Goal: Transaction & Acquisition: Book appointment/travel/reservation

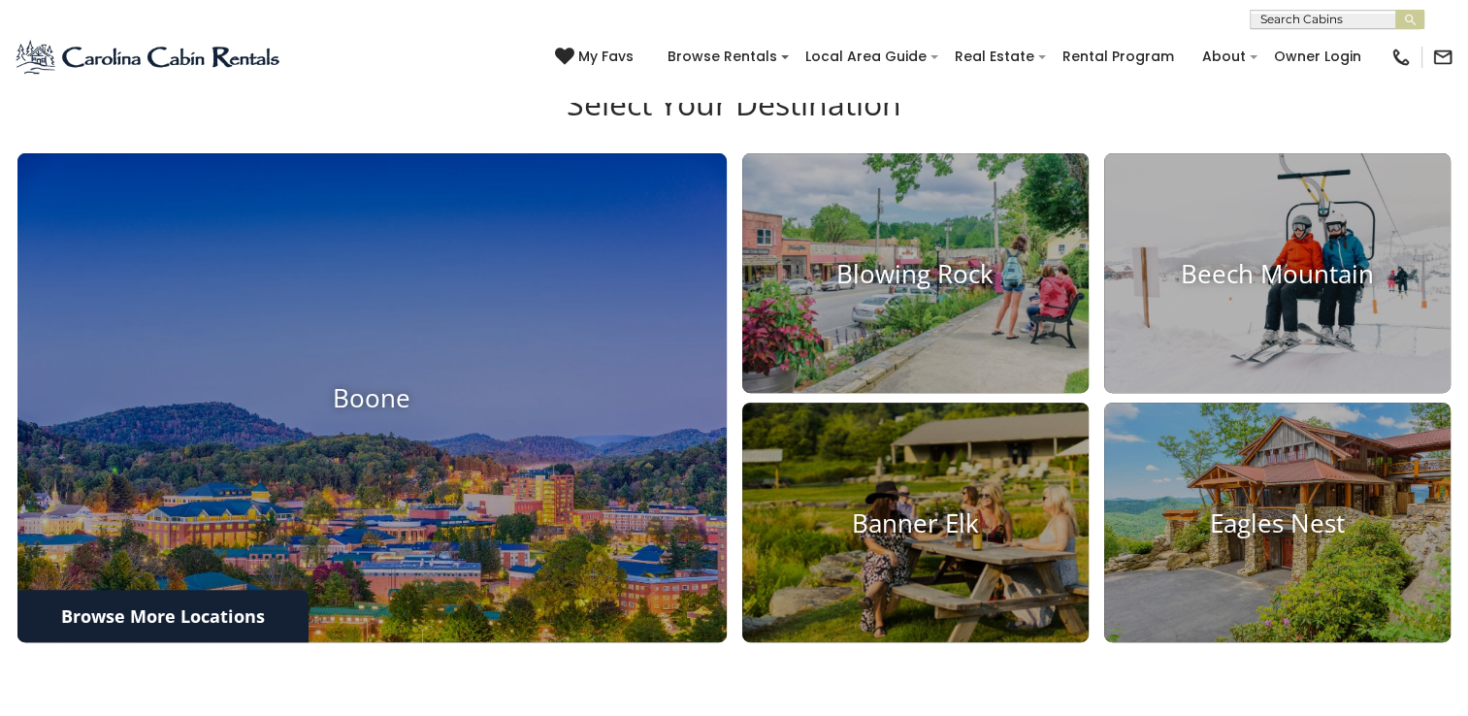
scroll to position [582, 0]
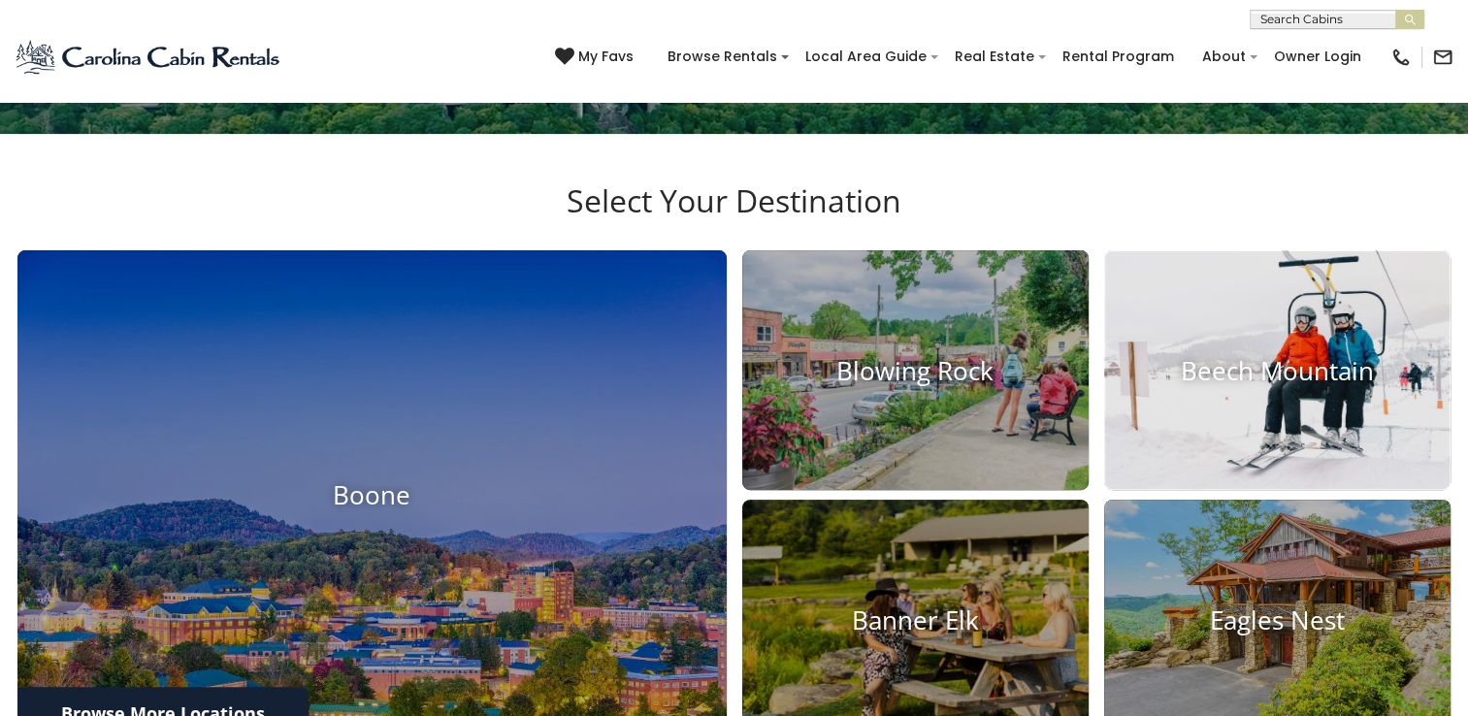
click at [1321, 378] on h4 "Beech Mountain" at bounding box center [1277, 370] width 346 height 30
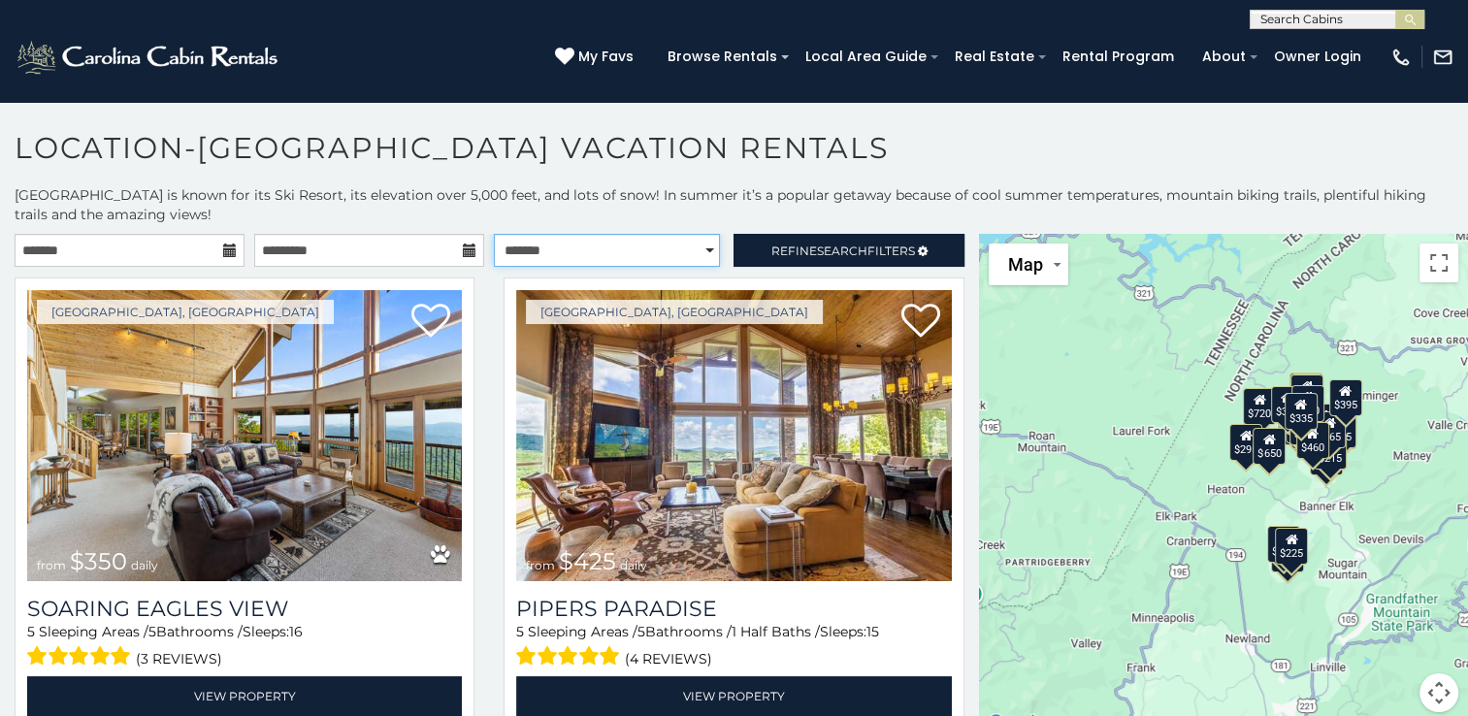
click at [683, 245] on select "**********" at bounding box center [607, 250] width 226 height 33
select select "*********"
click at [494, 234] on select "**********" at bounding box center [607, 250] width 226 height 33
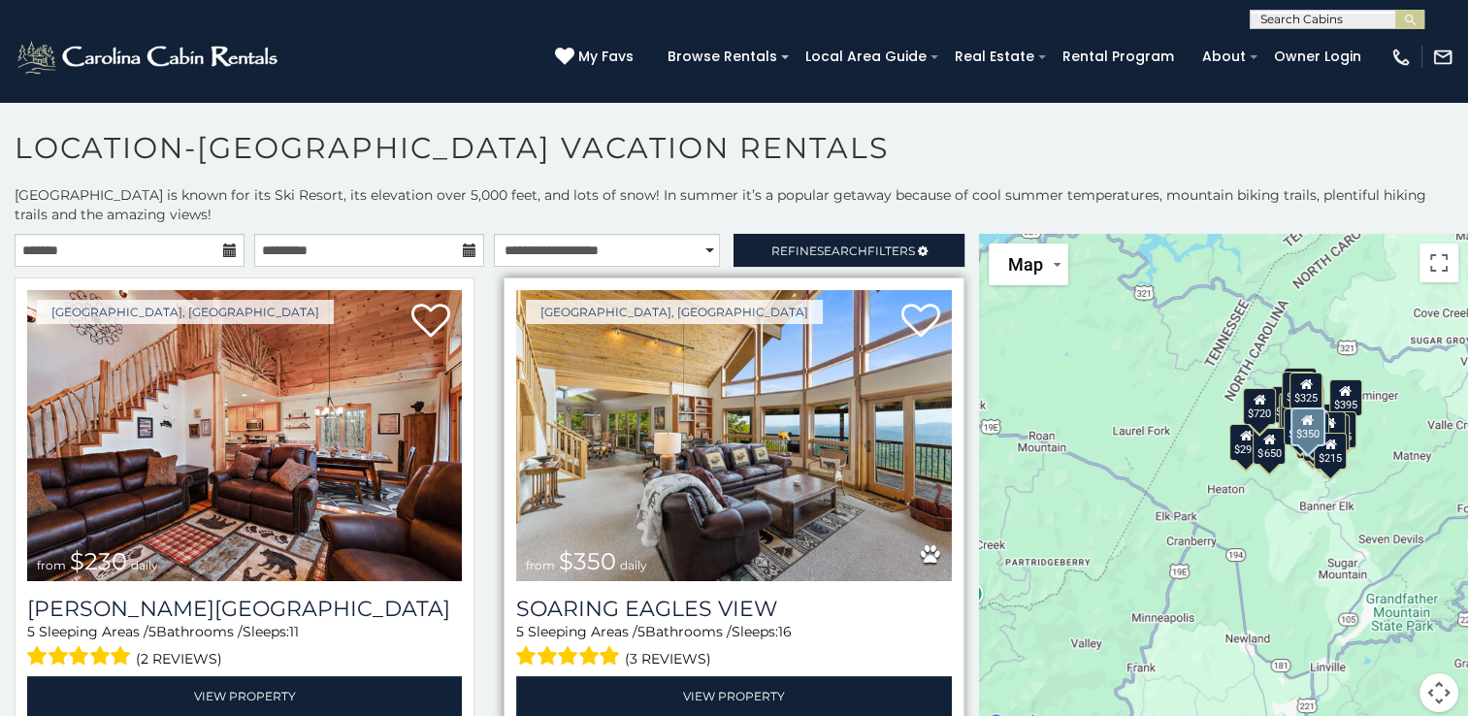
click at [639, 416] on img at bounding box center [733, 435] width 435 height 291
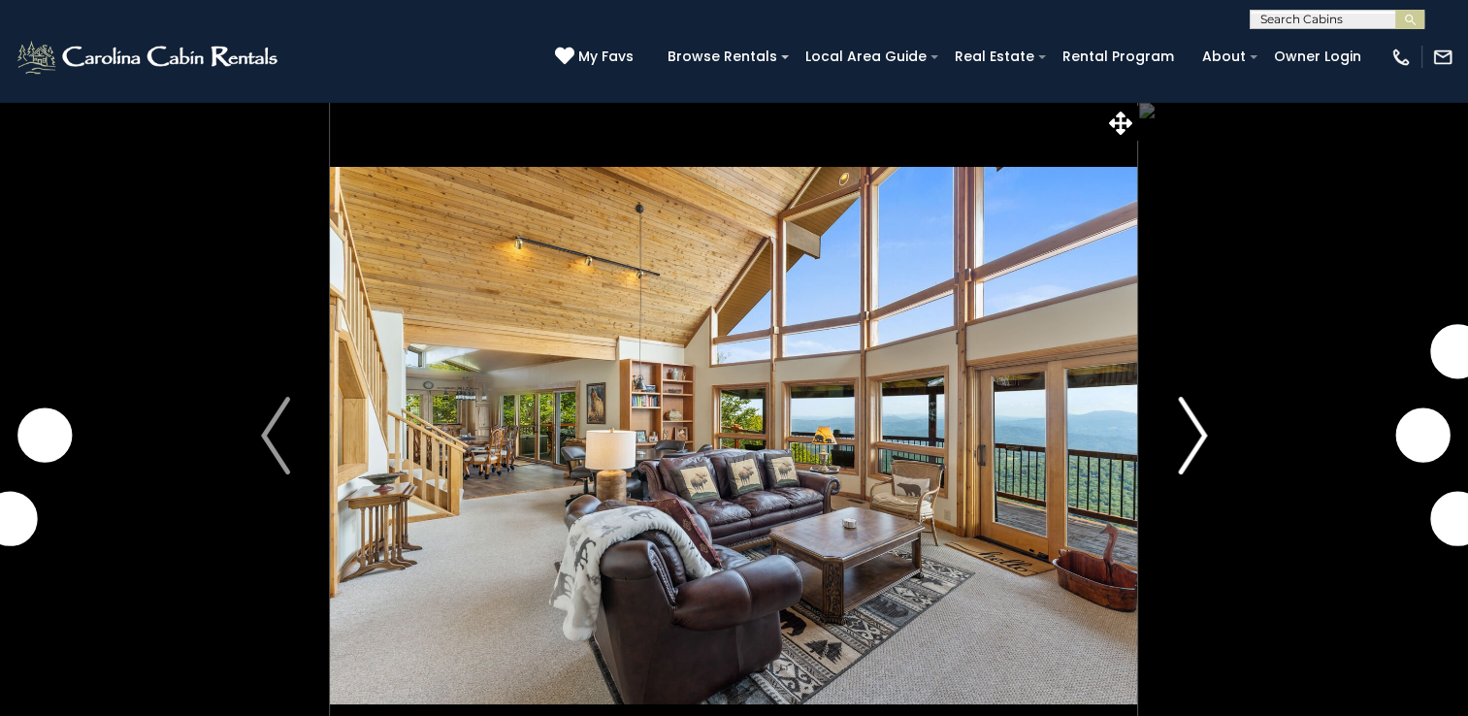
click at [1191, 425] on img "Next" at bounding box center [1192, 436] width 29 height 78
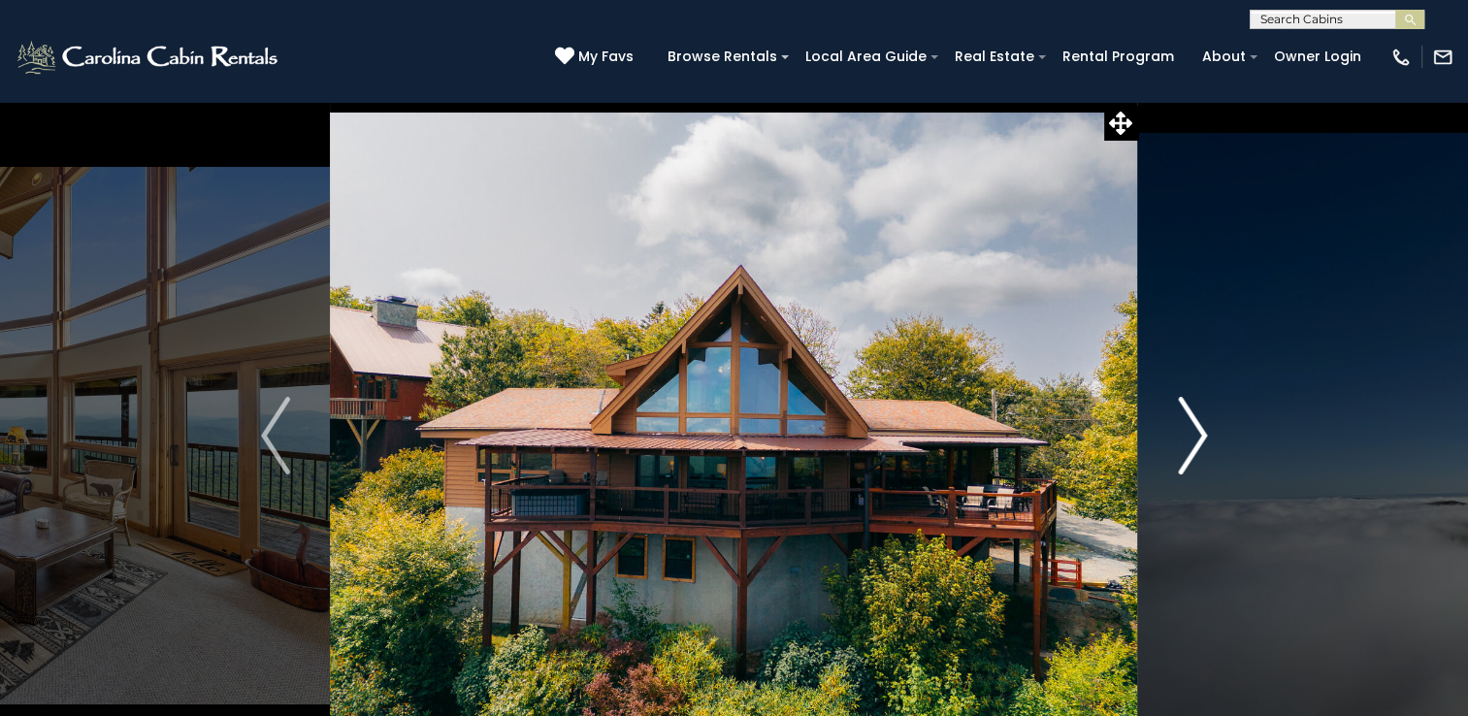
click at [1191, 425] on img "Next" at bounding box center [1192, 436] width 29 height 78
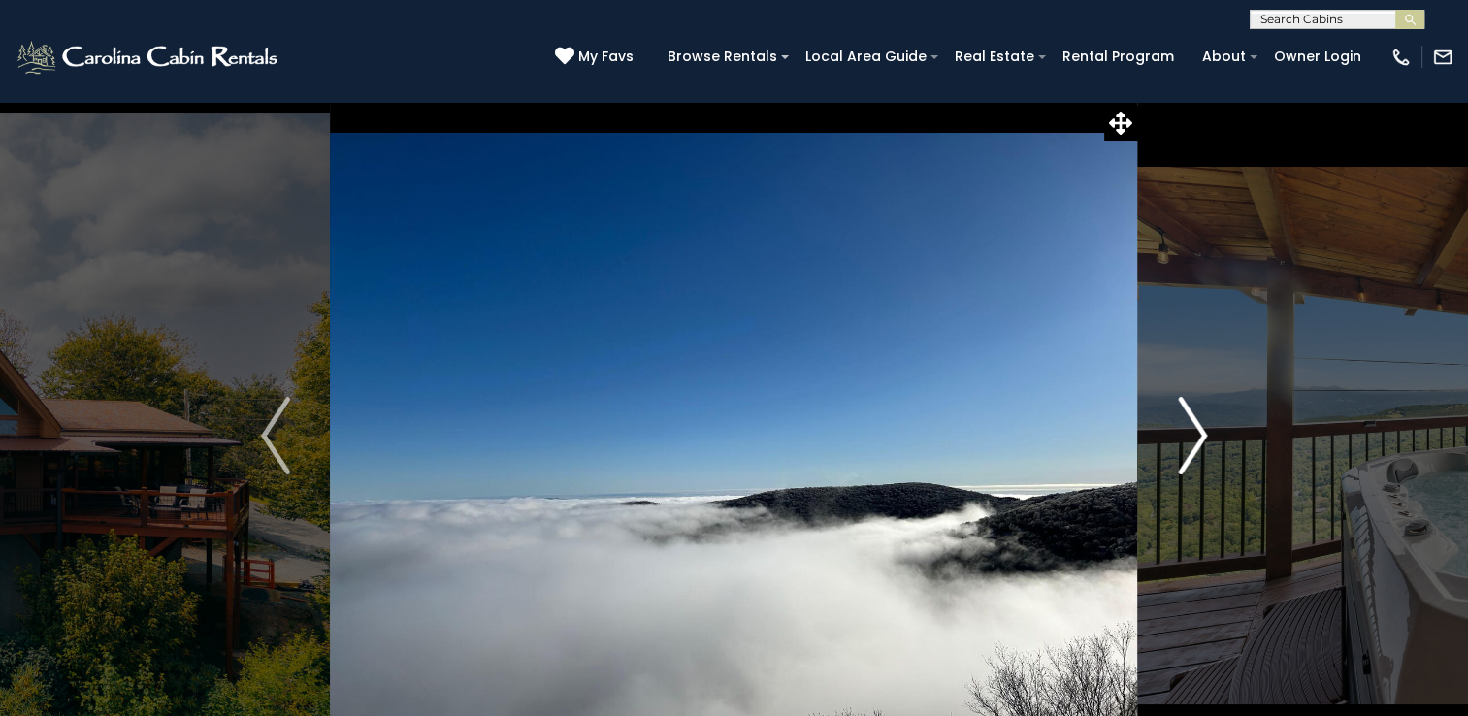
click at [1191, 425] on img "Next" at bounding box center [1192, 436] width 29 height 78
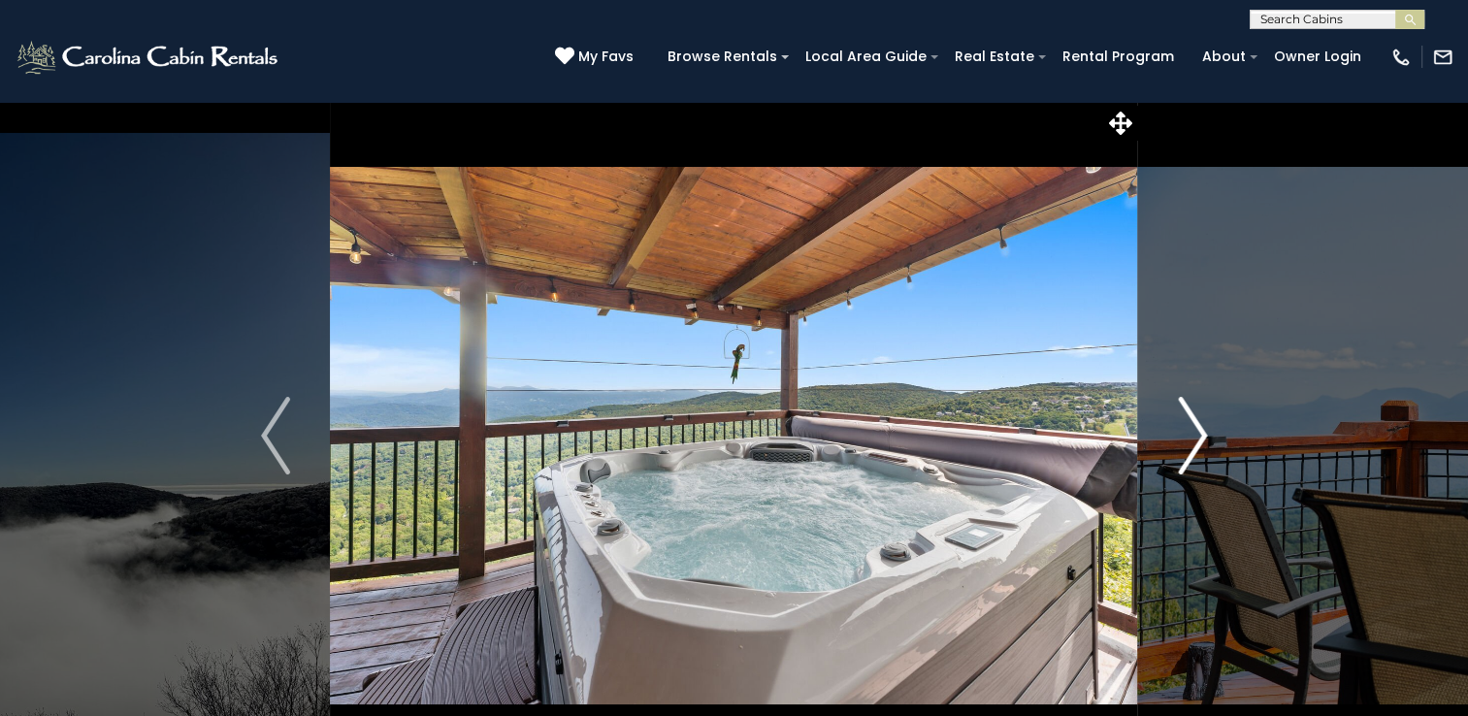
click at [1191, 425] on img "Next" at bounding box center [1192, 436] width 29 height 78
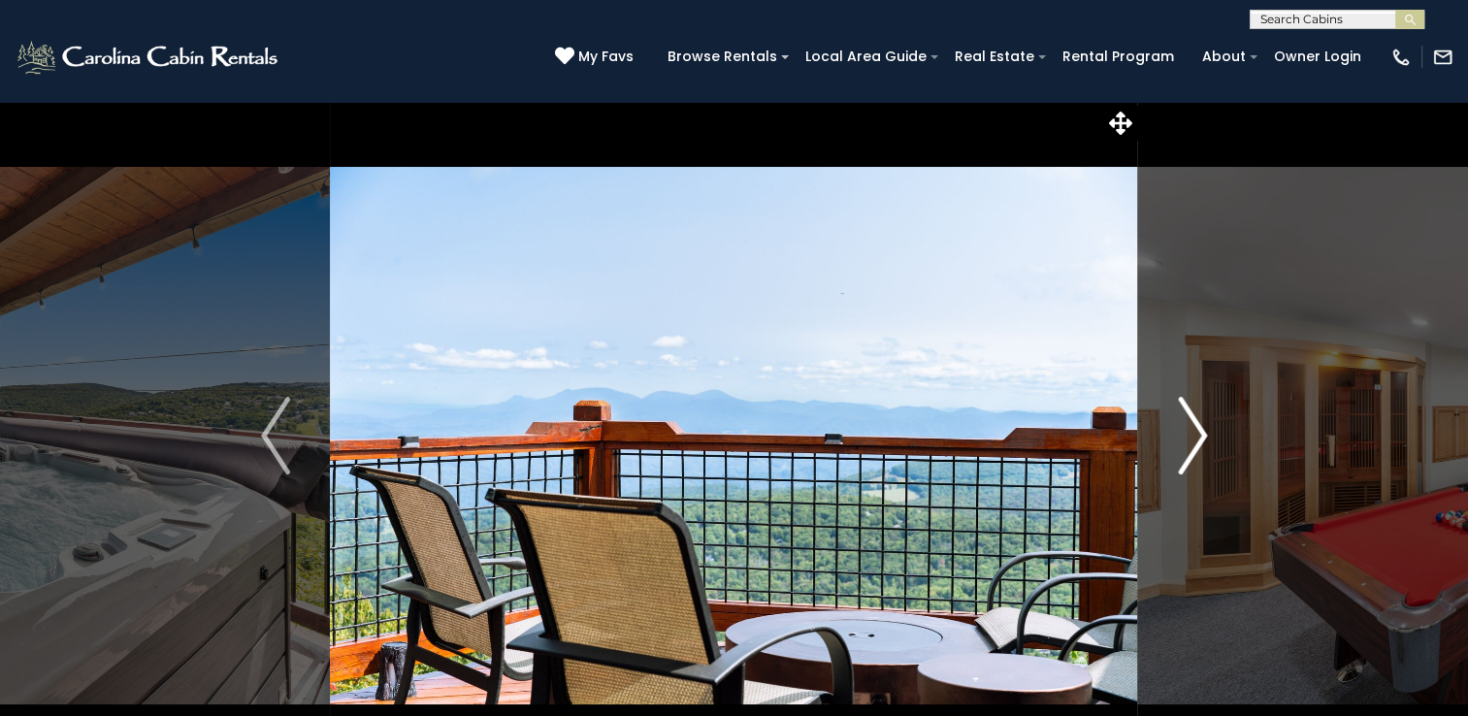
click at [1191, 425] on img "Next" at bounding box center [1192, 436] width 29 height 78
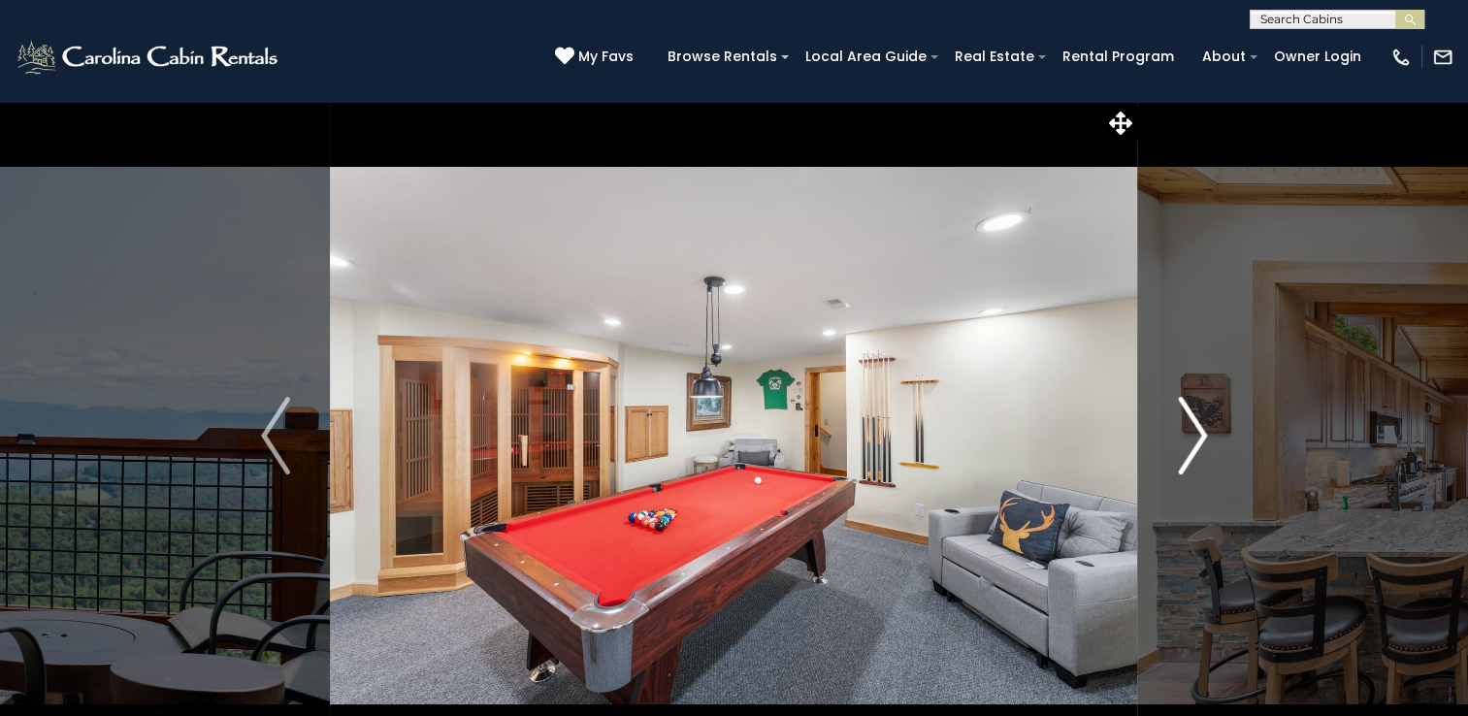
click at [1191, 425] on img "Next" at bounding box center [1192, 436] width 29 height 78
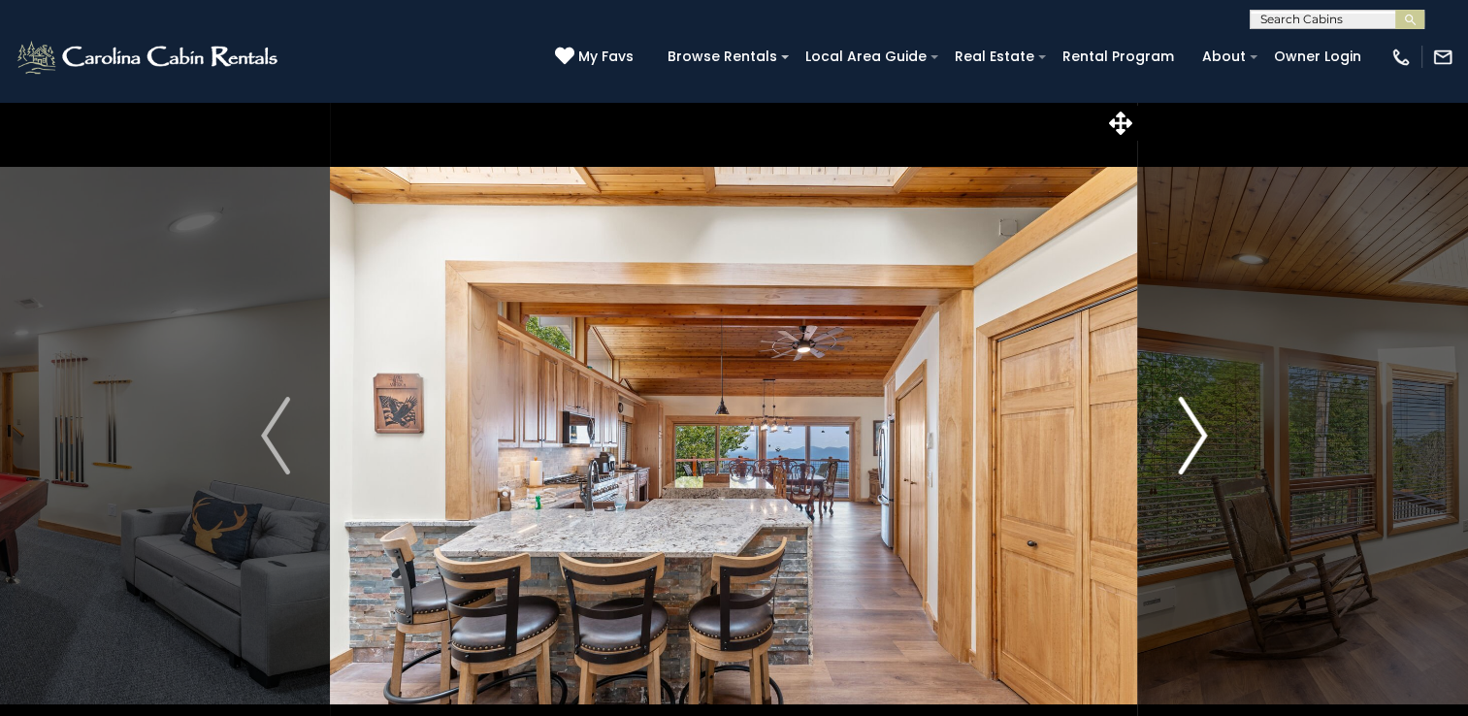
click at [1191, 425] on img "Next" at bounding box center [1192, 436] width 29 height 78
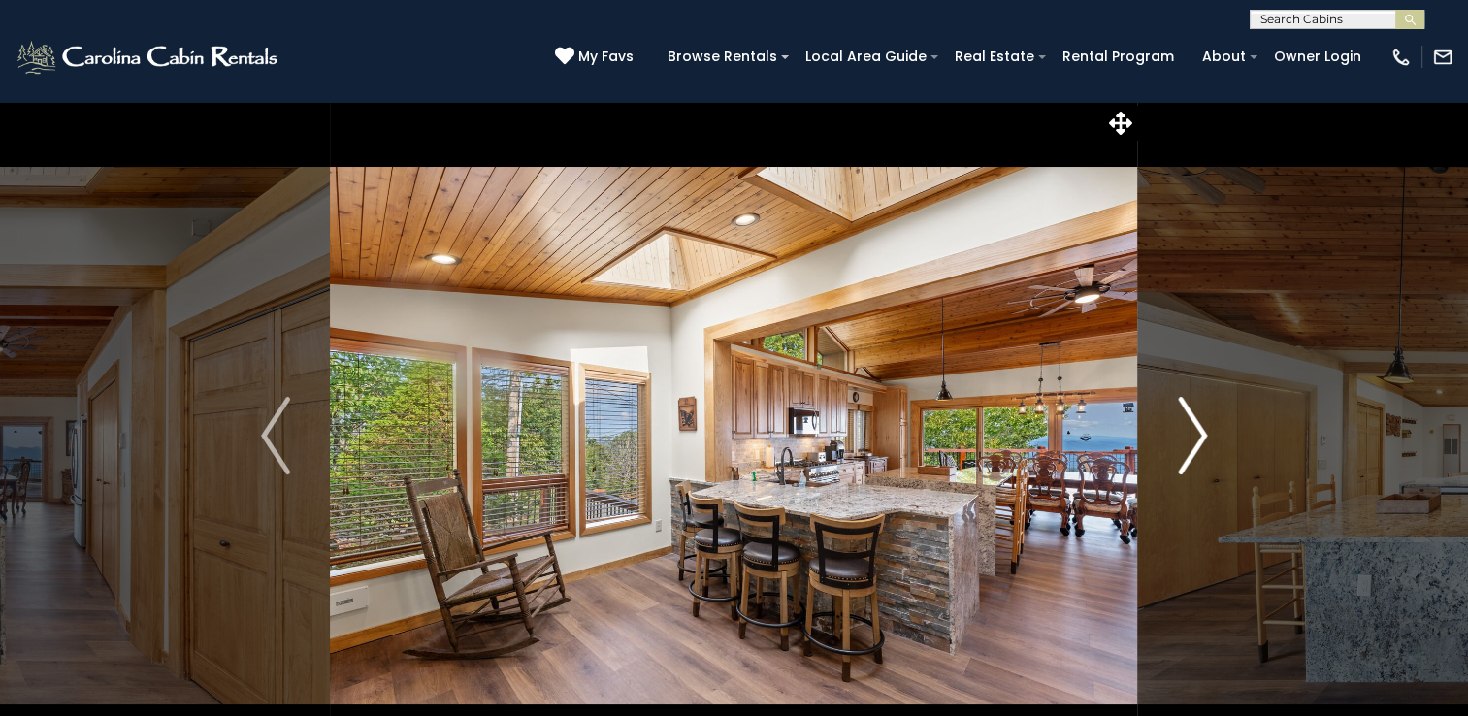
click at [1191, 426] on img "Next" at bounding box center [1192, 436] width 29 height 78
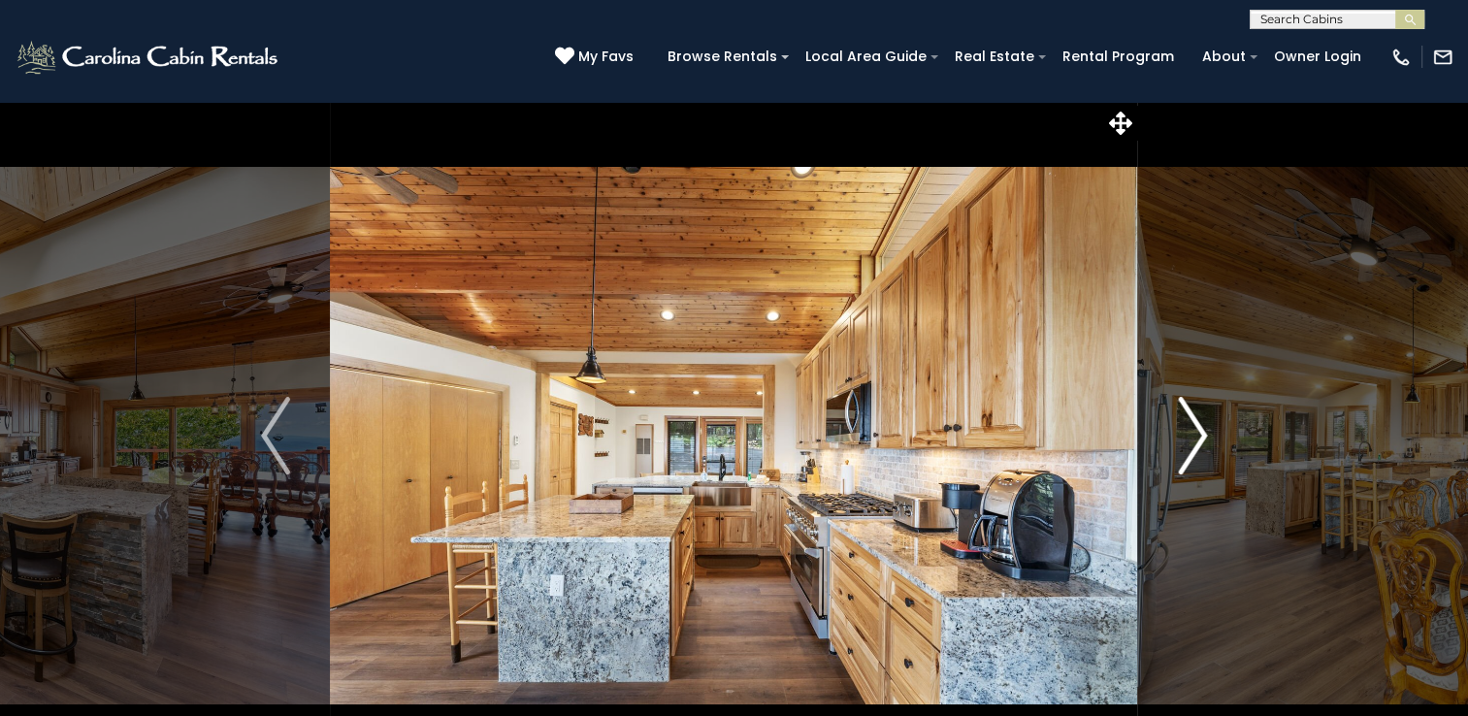
click at [1191, 426] on img "Next" at bounding box center [1192, 436] width 29 height 78
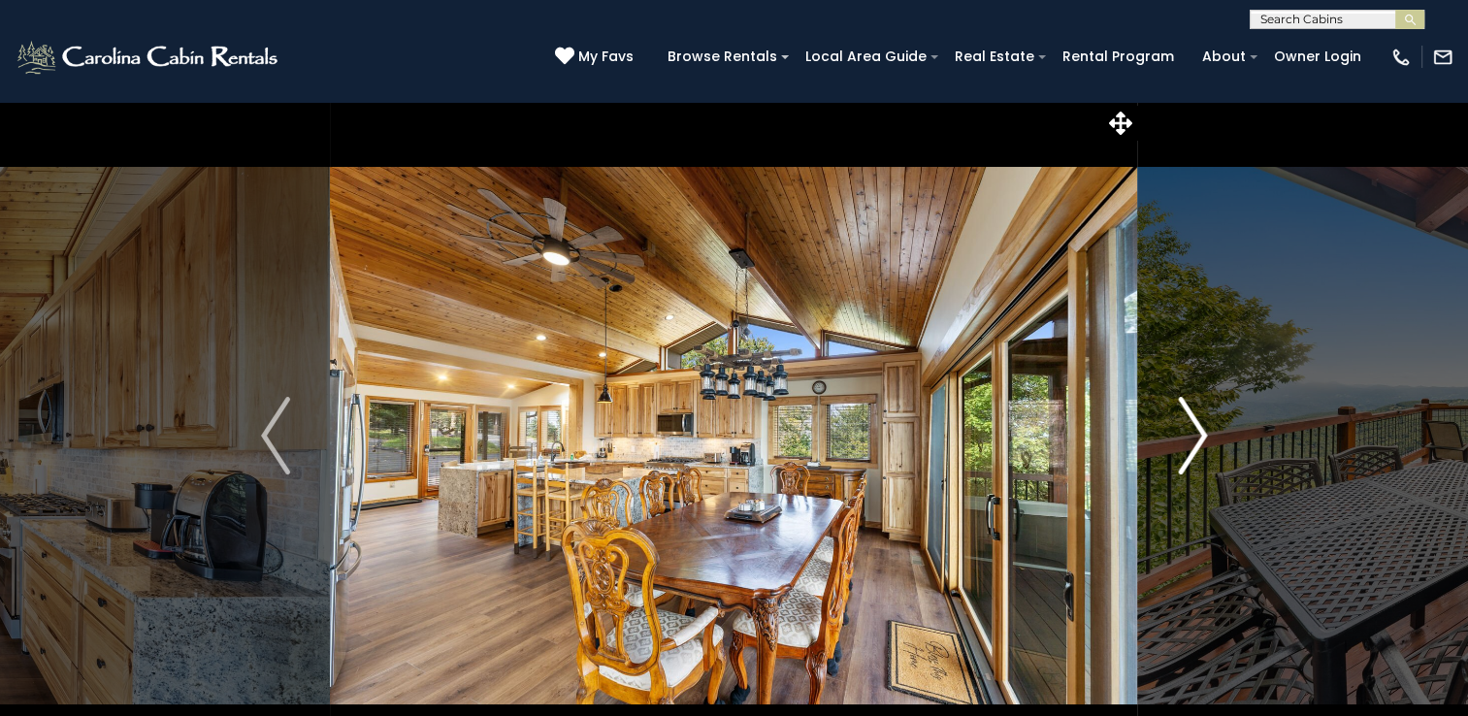
click at [1191, 426] on img "Next" at bounding box center [1192, 436] width 29 height 78
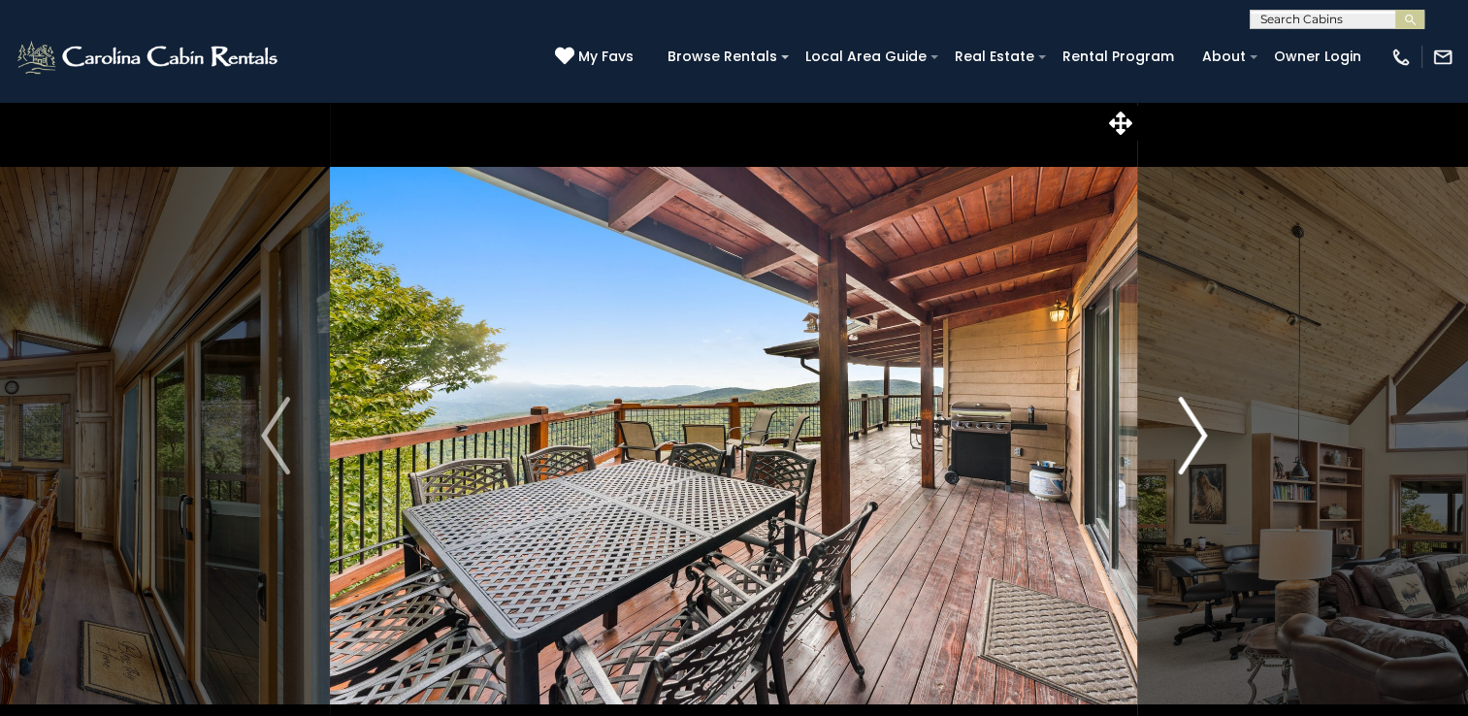
click at [1191, 426] on img "Next" at bounding box center [1192, 436] width 29 height 78
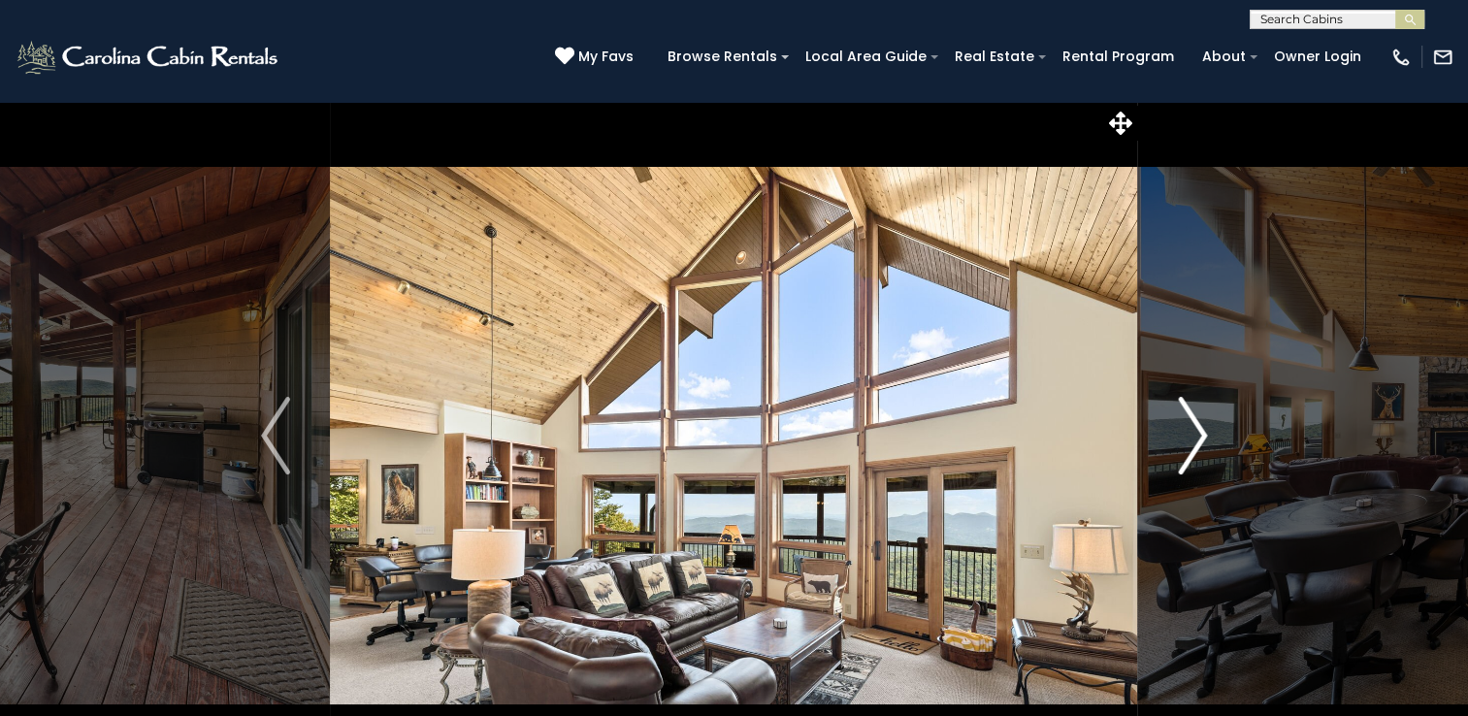
click at [1191, 426] on img "Next" at bounding box center [1192, 436] width 29 height 78
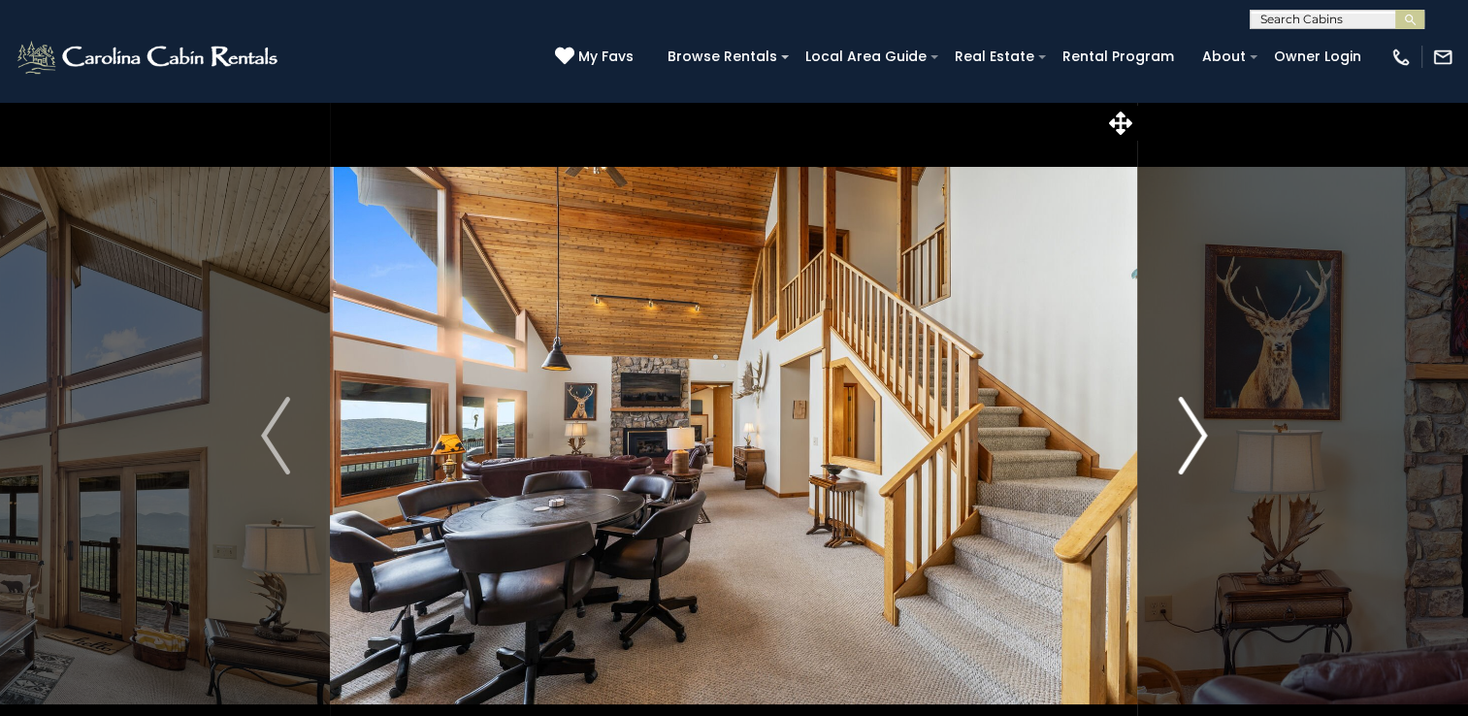
click at [1191, 426] on img "Next" at bounding box center [1192, 436] width 29 height 78
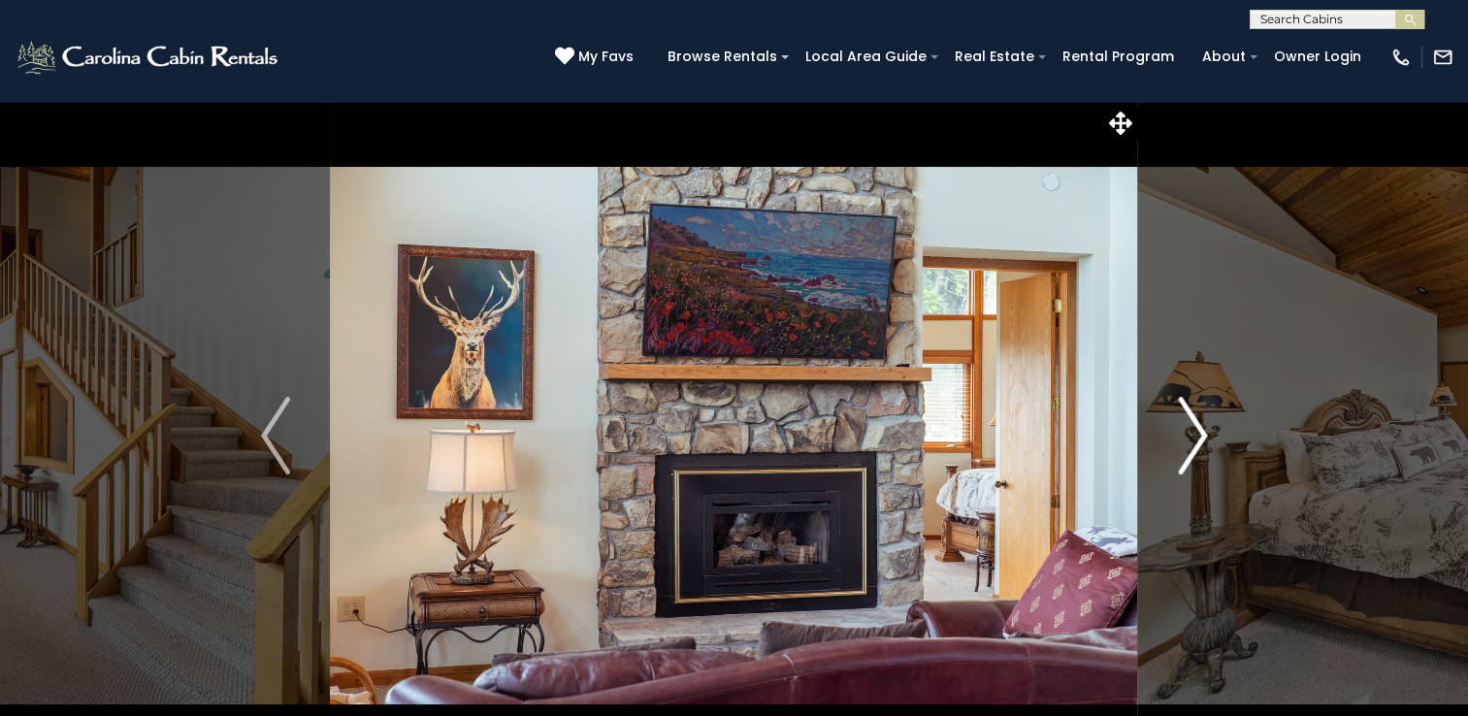
click at [1191, 426] on img "Next" at bounding box center [1192, 436] width 29 height 78
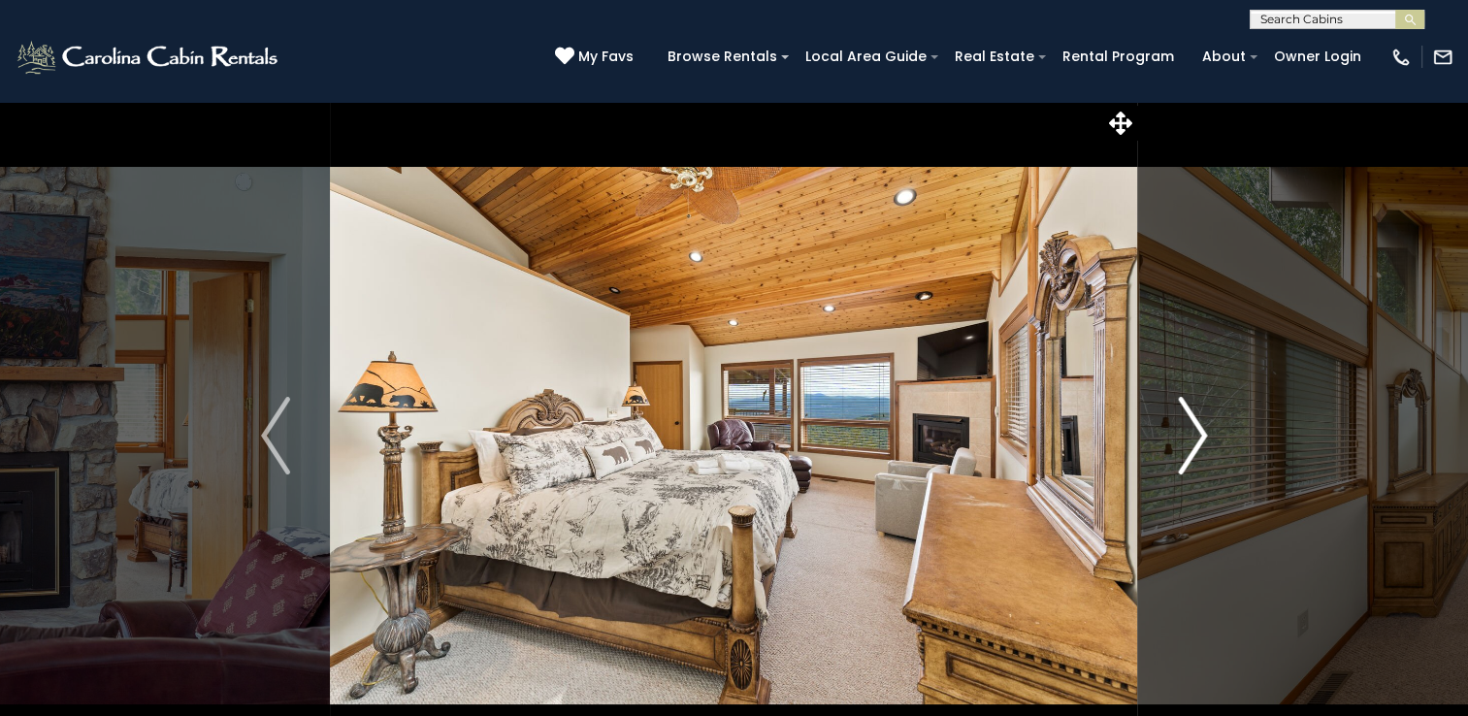
click at [1191, 426] on img "Next" at bounding box center [1192, 436] width 29 height 78
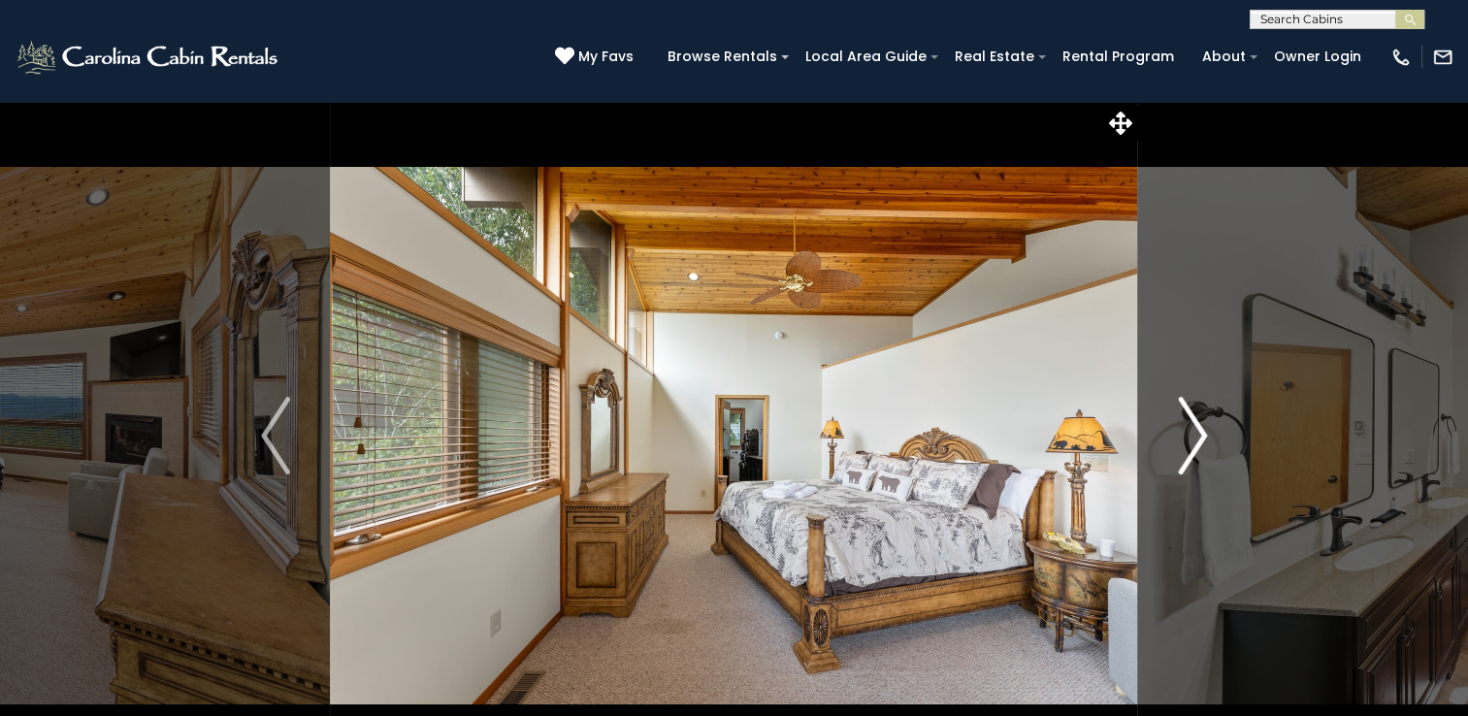
click at [1191, 426] on img "Next" at bounding box center [1192, 436] width 29 height 78
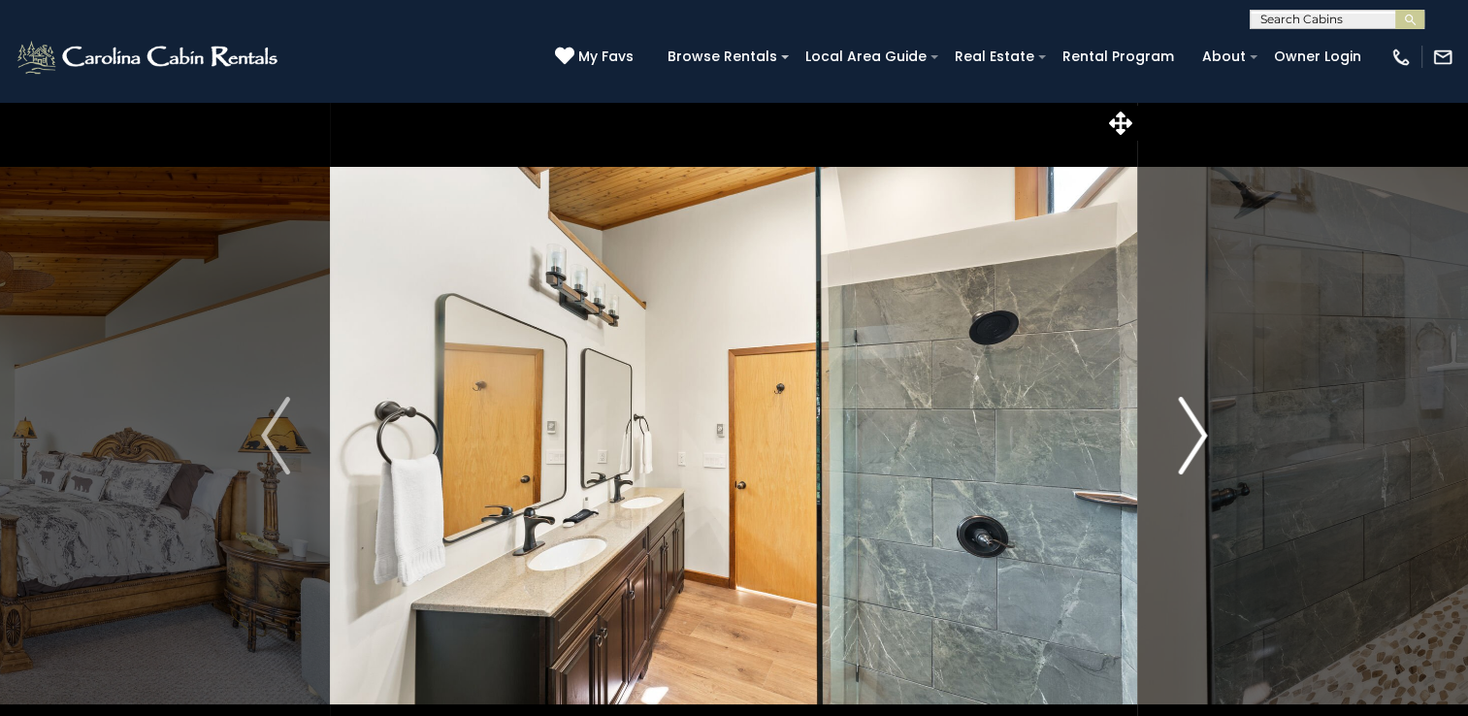
click at [1191, 426] on img "Next" at bounding box center [1192, 436] width 29 height 78
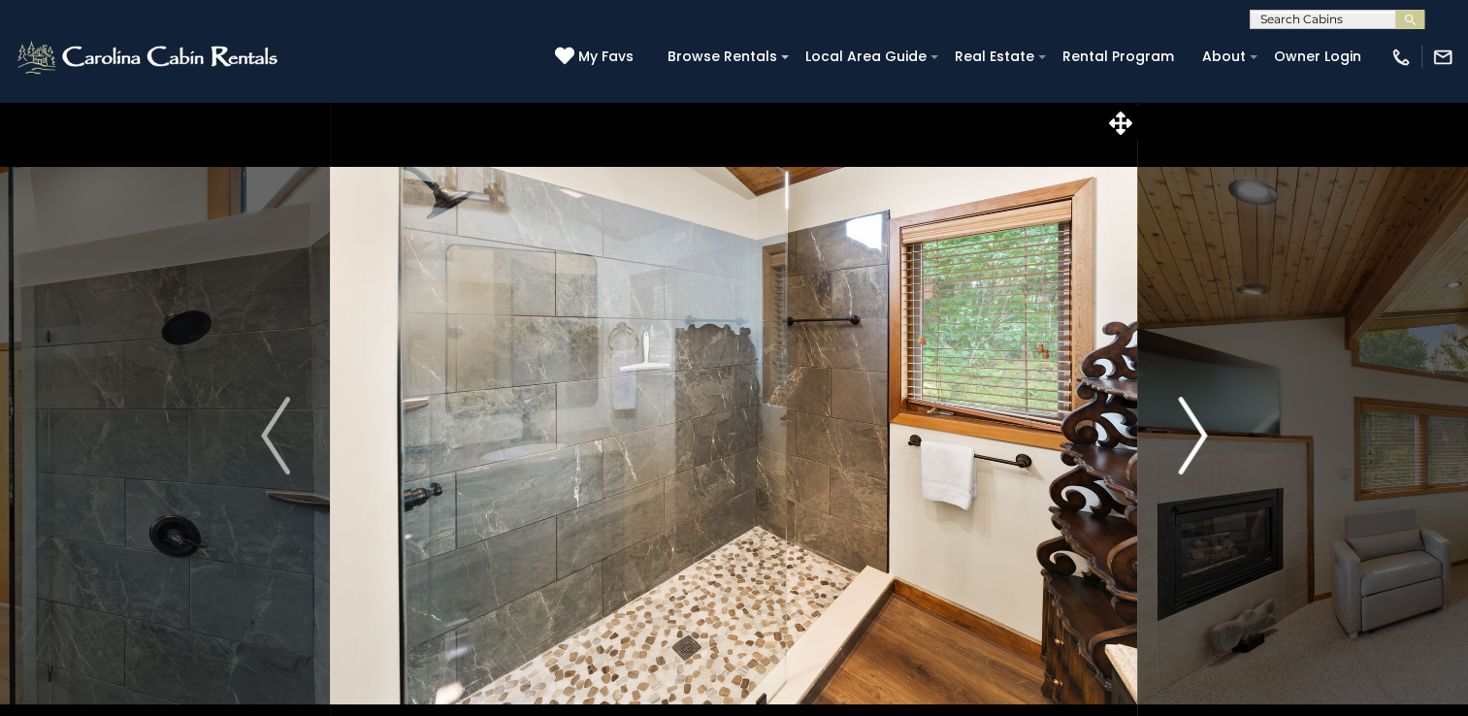
click at [1191, 426] on img "Next" at bounding box center [1192, 436] width 29 height 78
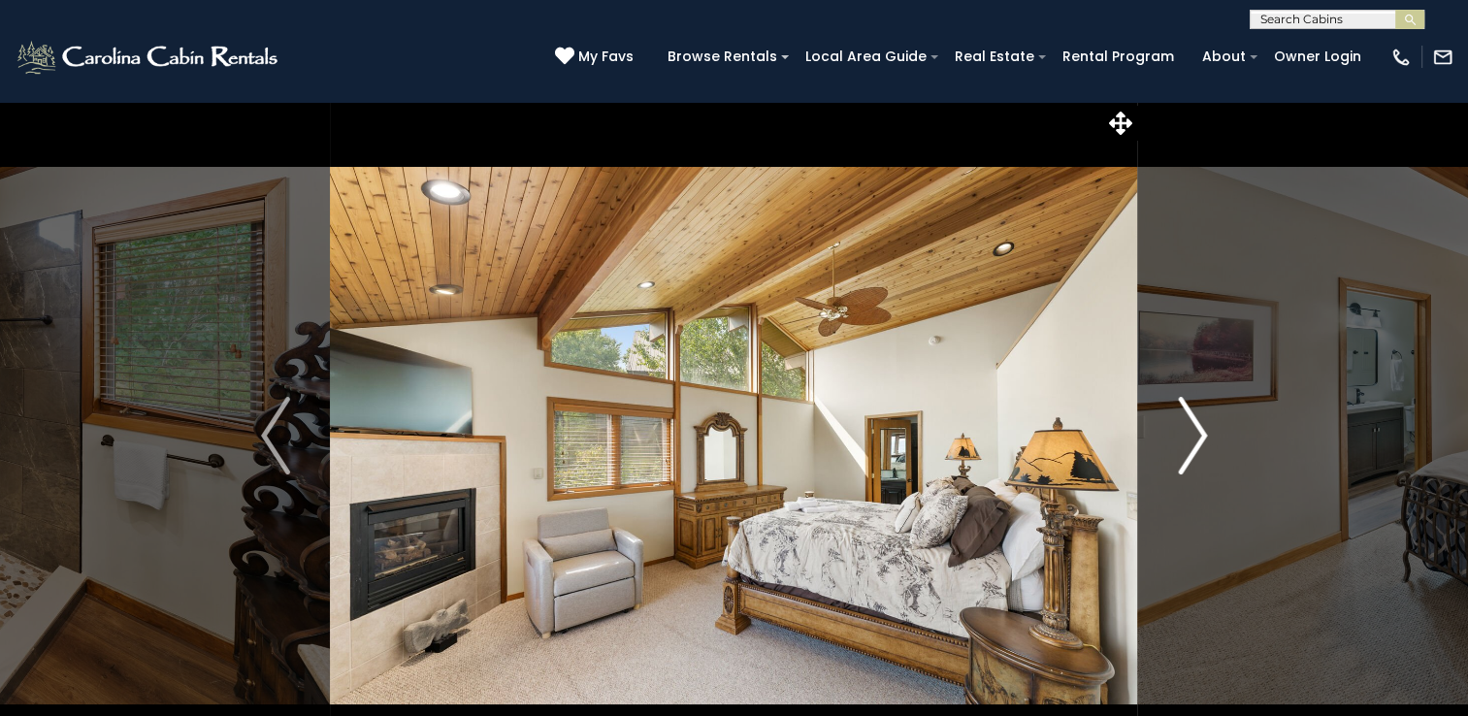
click at [1191, 426] on img "Next" at bounding box center [1192, 436] width 29 height 78
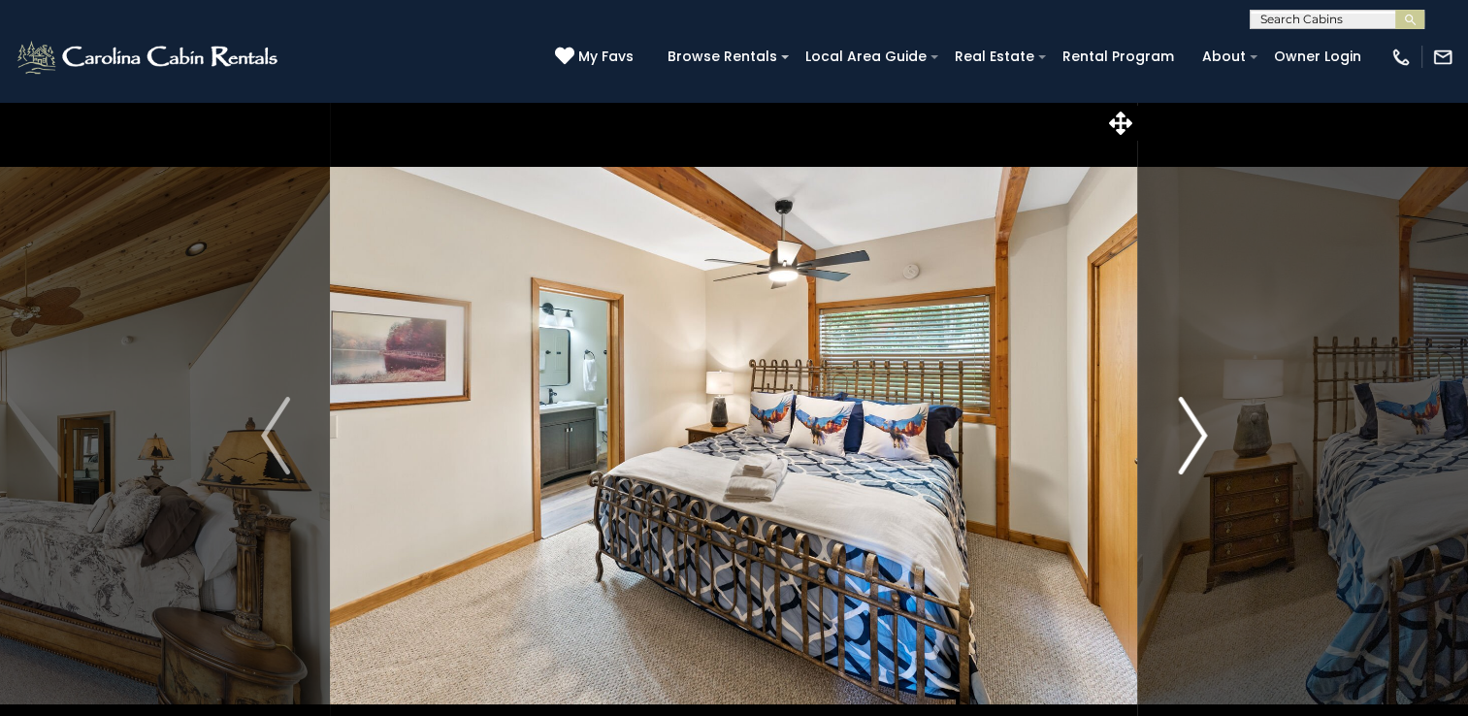
click at [1191, 426] on img "Next" at bounding box center [1192, 436] width 29 height 78
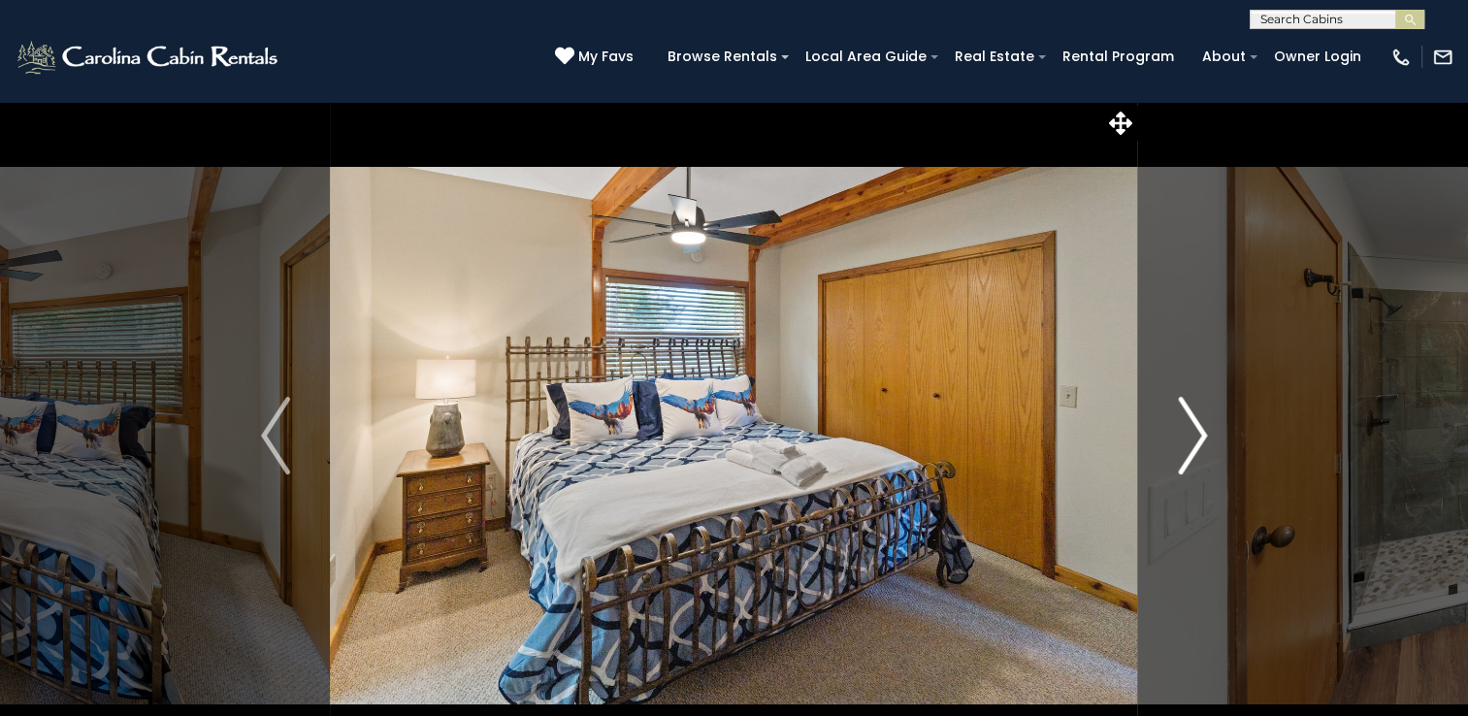
click at [1191, 426] on img "Next" at bounding box center [1192, 436] width 29 height 78
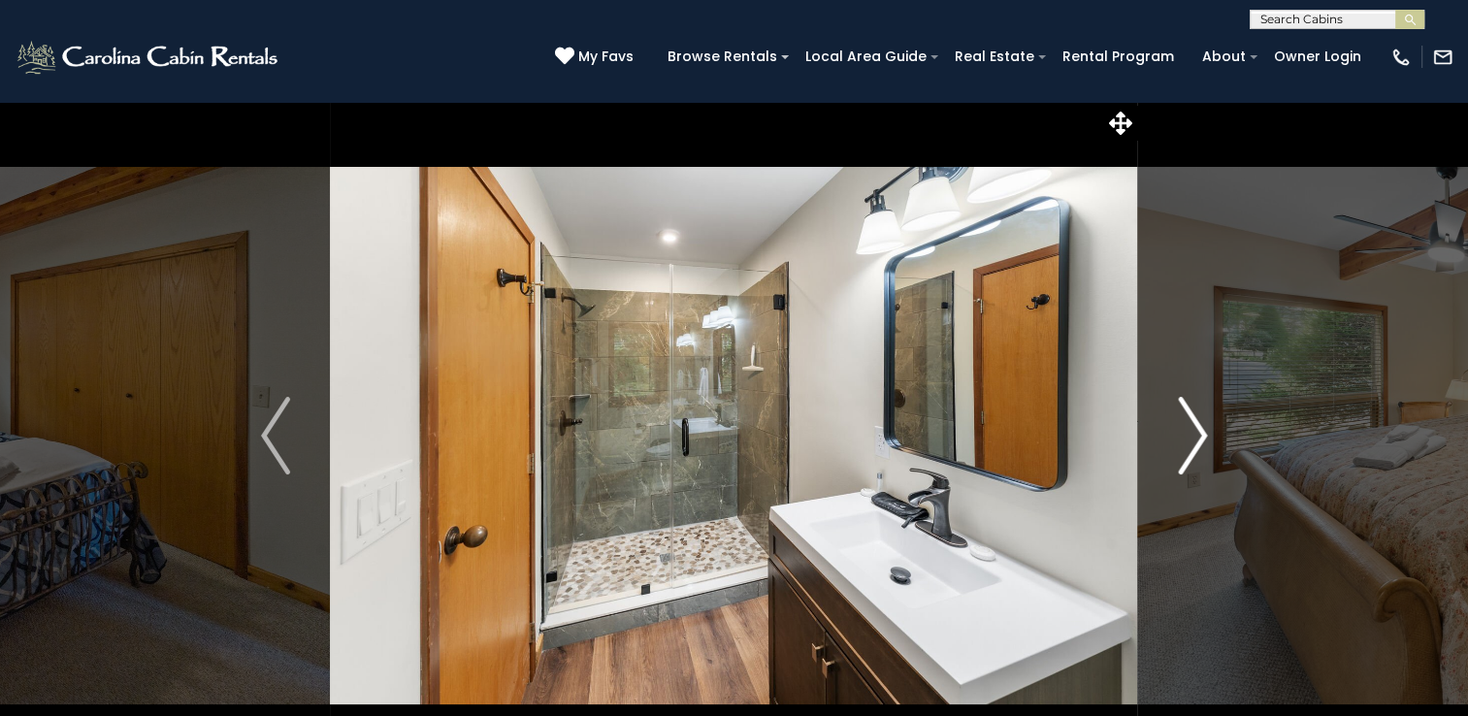
click at [1191, 427] on img "Next" at bounding box center [1192, 436] width 29 height 78
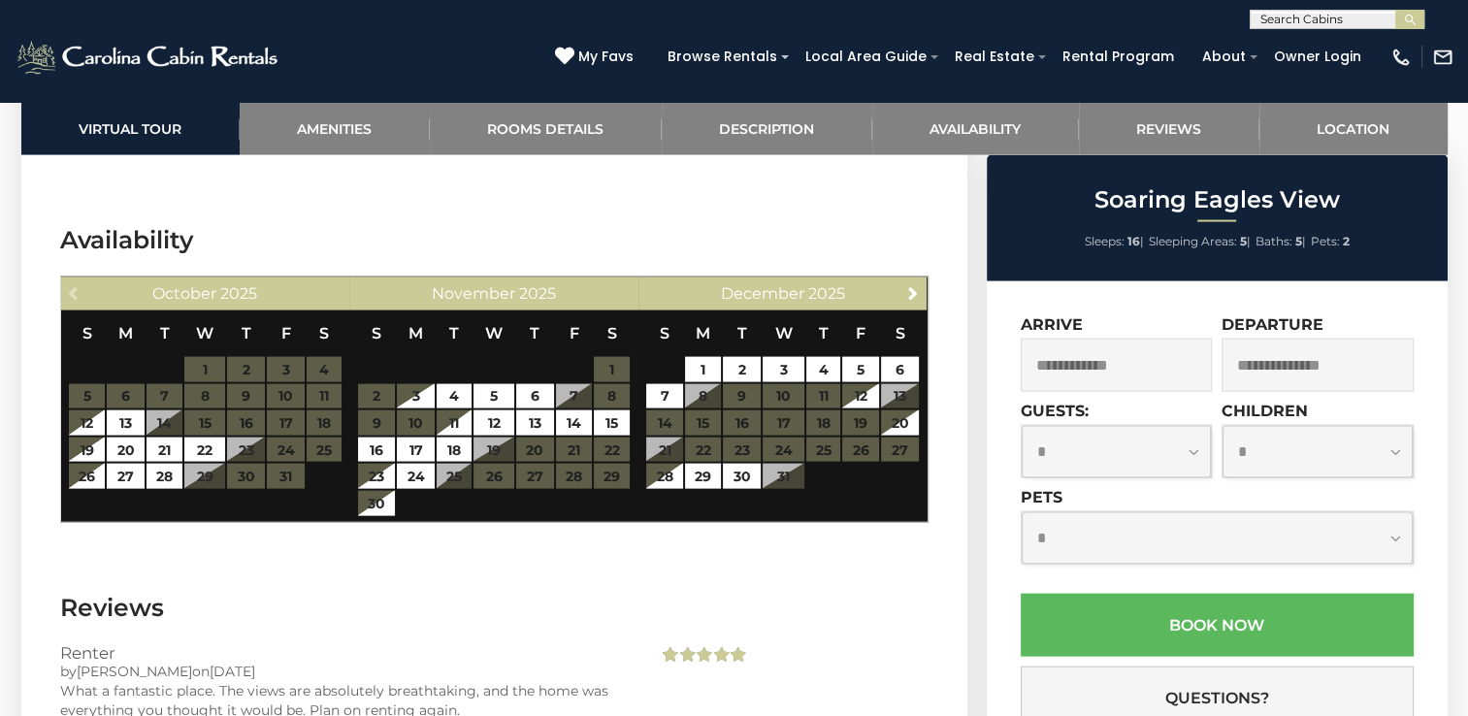
scroll to position [3978, 0]
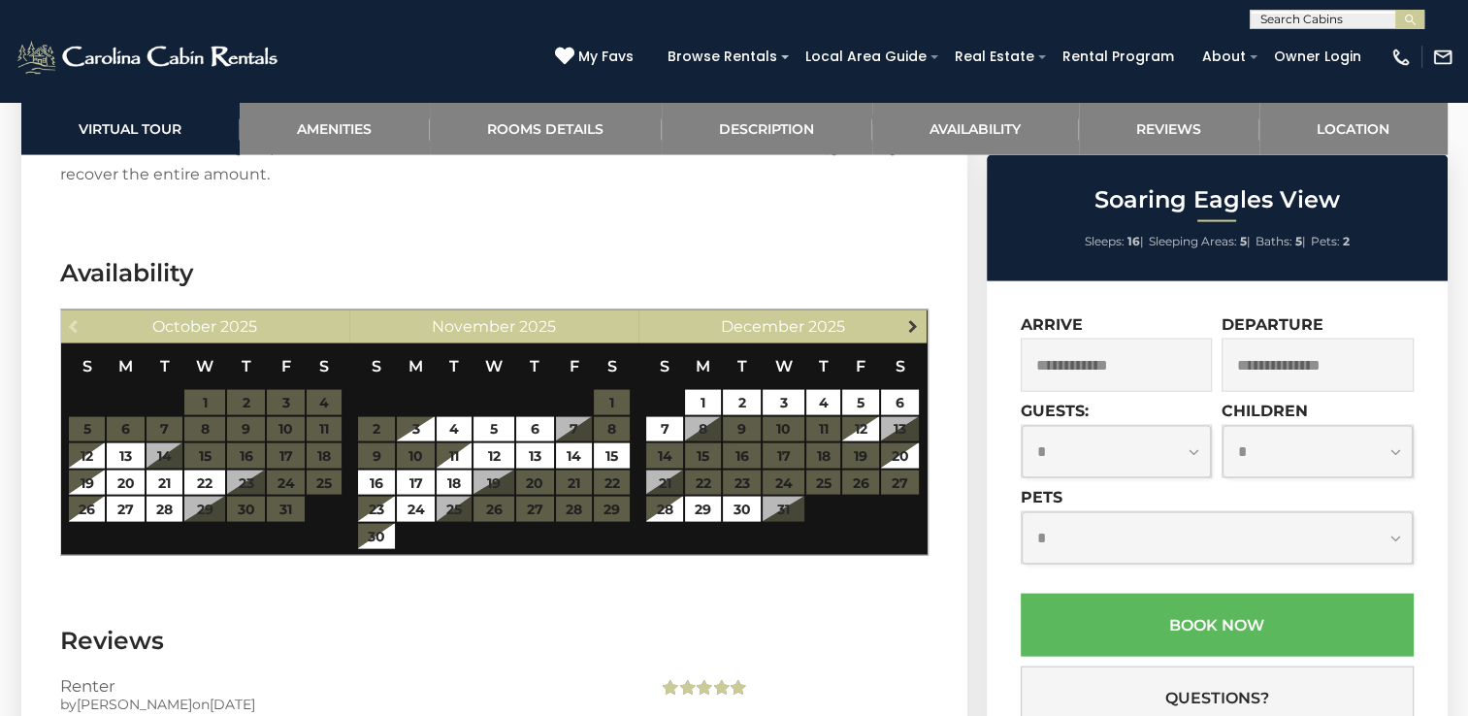
click at [913, 318] on span "Next" at bounding box center [913, 326] width 16 height 16
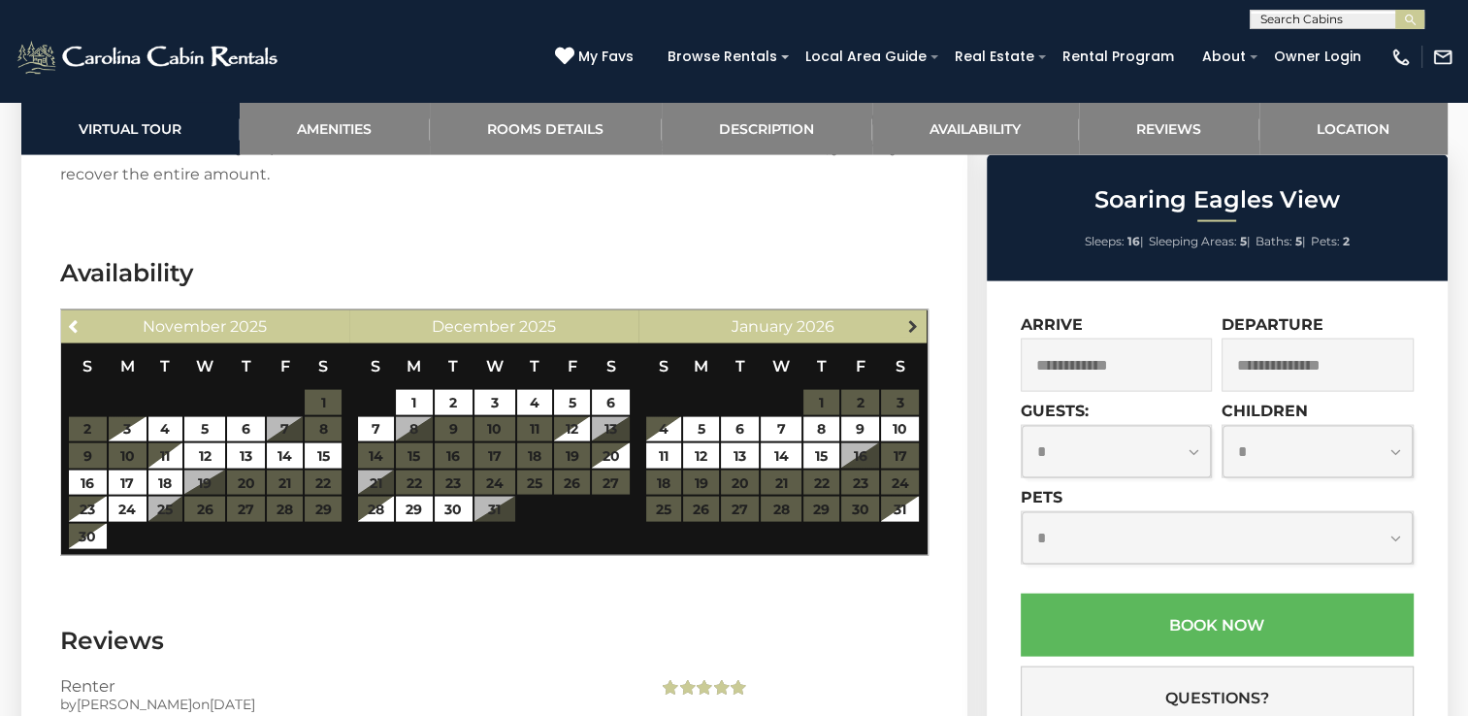
click at [913, 318] on span "Next" at bounding box center [913, 326] width 16 height 16
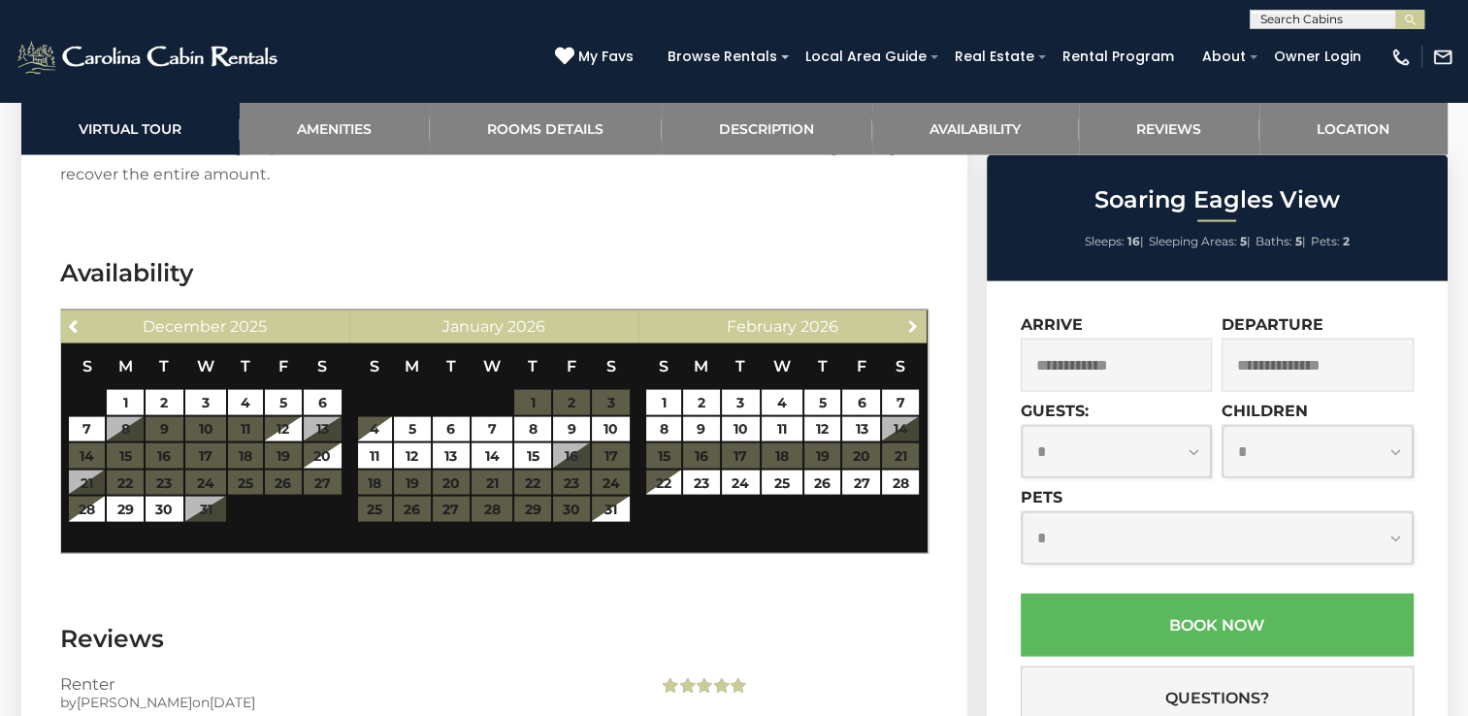
click at [913, 318] on span "Next" at bounding box center [913, 326] width 16 height 16
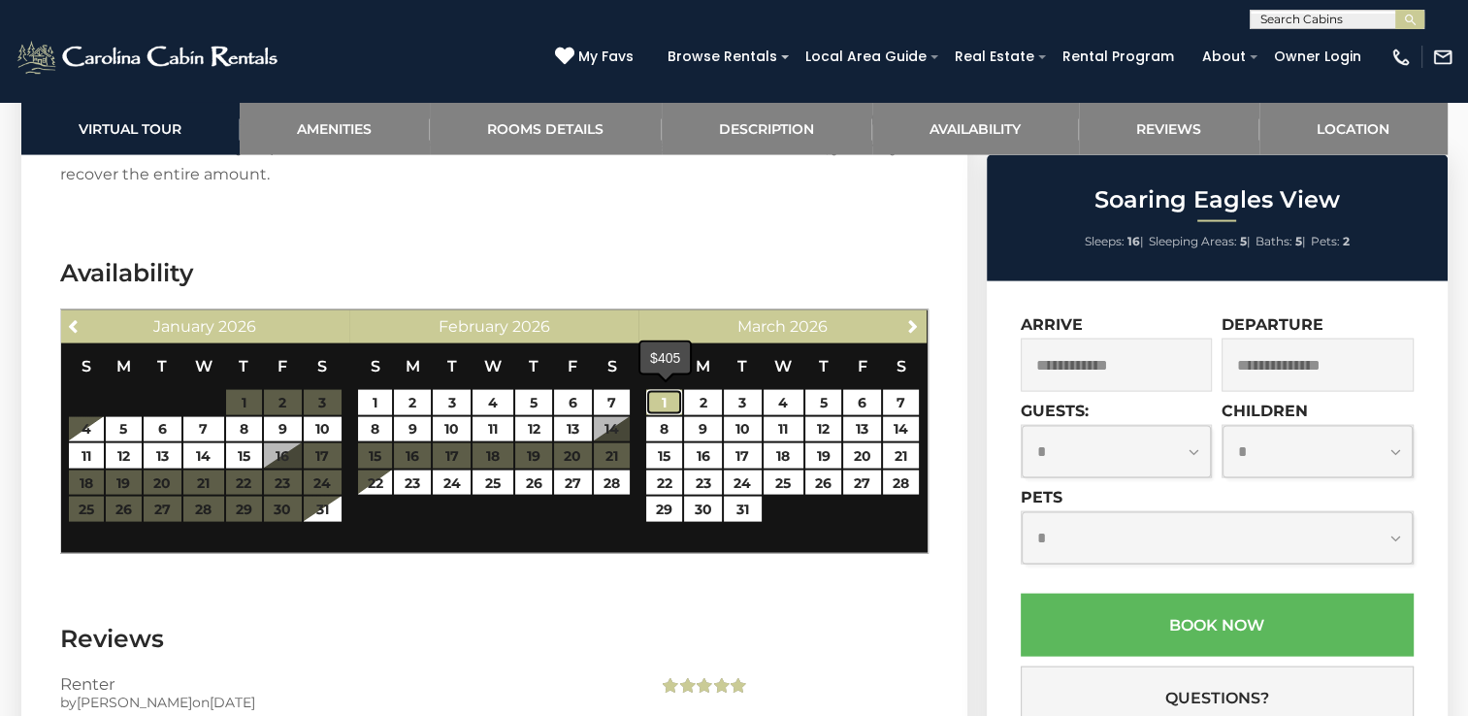
click at [663, 398] on link "1" at bounding box center [664, 402] width 36 height 25
type input "**********"
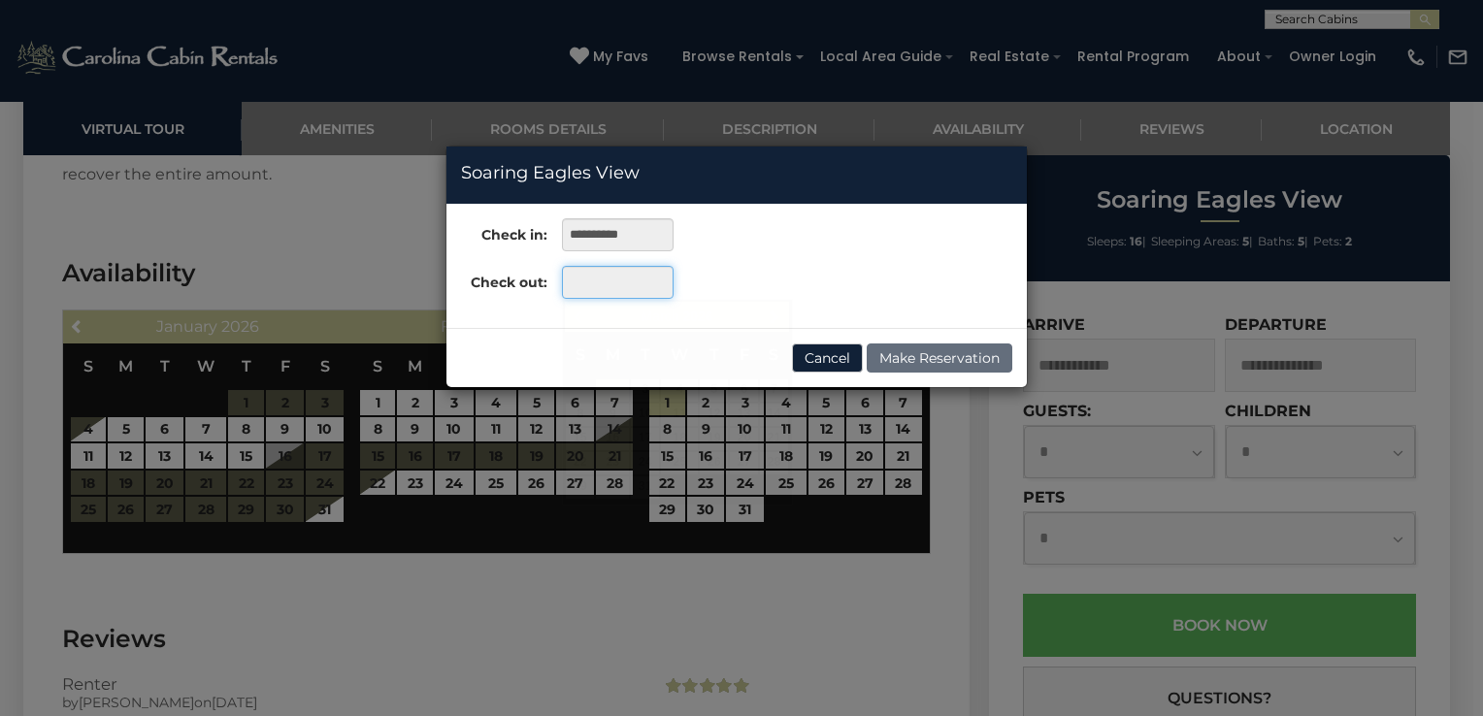
click at [616, 283] on input "text" at bounding box center [618, 282] width 112 height 33
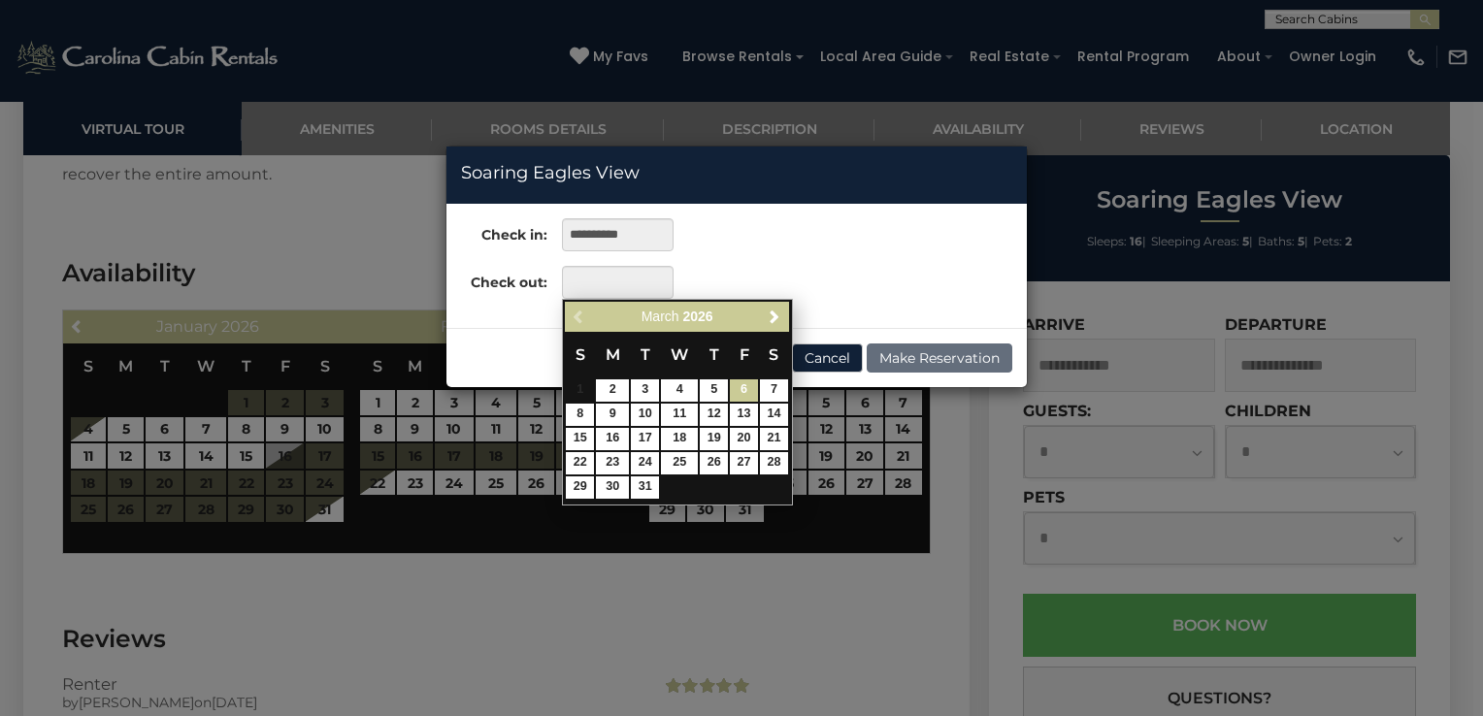
click at [748, 392] on link "6" at bounding box center [744, 390] width 28 height 22
type input "**********"
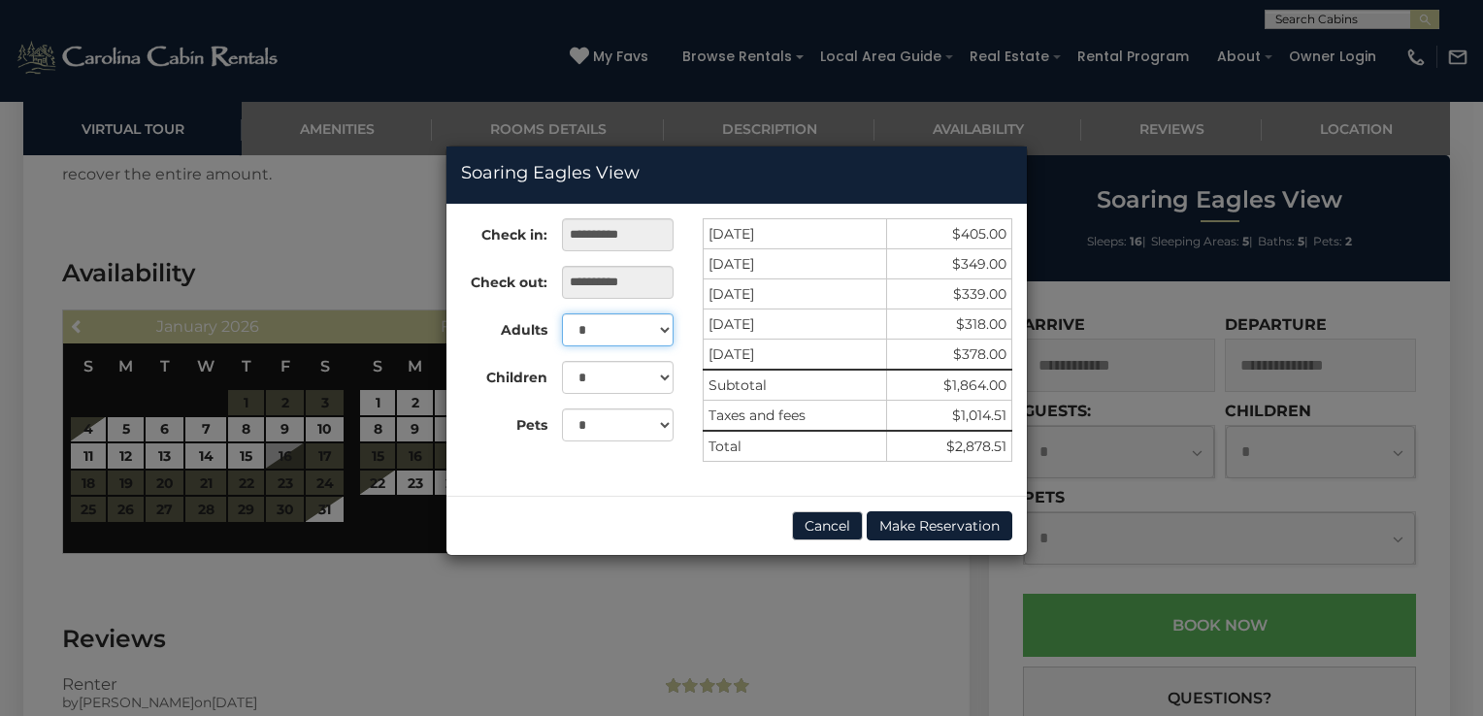
click at [667, 328] on select "* * * * * * * * * ** ** ** ** ** ** **" at bounding box center [618, 329] width 112 height 33
select select "*"
click at [562, 313] on select "* * * * * * * * * ** ** ** ** ** ** **" at bounding box center [618, 329] width 112 height 33
click at [662, 381] on select "* * * * * * * * * * ** ** ** ** ** ** **" at bounding box center [618, 377] width 112 height 33
select select "*"
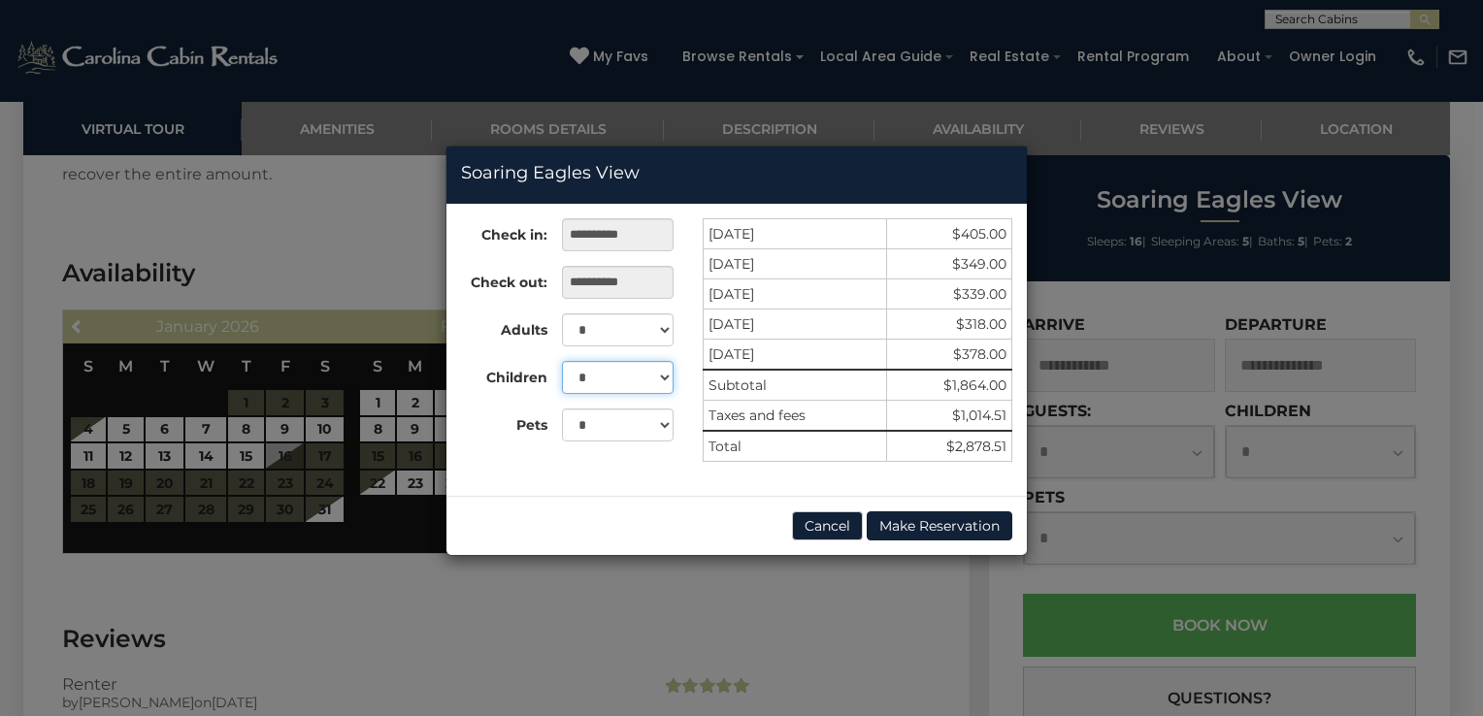
click at [562, 361] on select "* * * * * * * * * * ** ** ** ** ** ** **" at bounding box center [618, 377] width 112 height 33
click at [666, 328] on select "* * * * * * * * * ** ** ** ** ** ** **" at bounding box center [618, 329] width 112 height 33
select select "*"
click at [562, 313] on select "* * * * * * * * * ** ** ** ** ** ** **" at bounding box center [618, 329] width 112 height 33
click at [836, 522] on button "Cancel" at bounding box center [827, 525] width 71 height 29
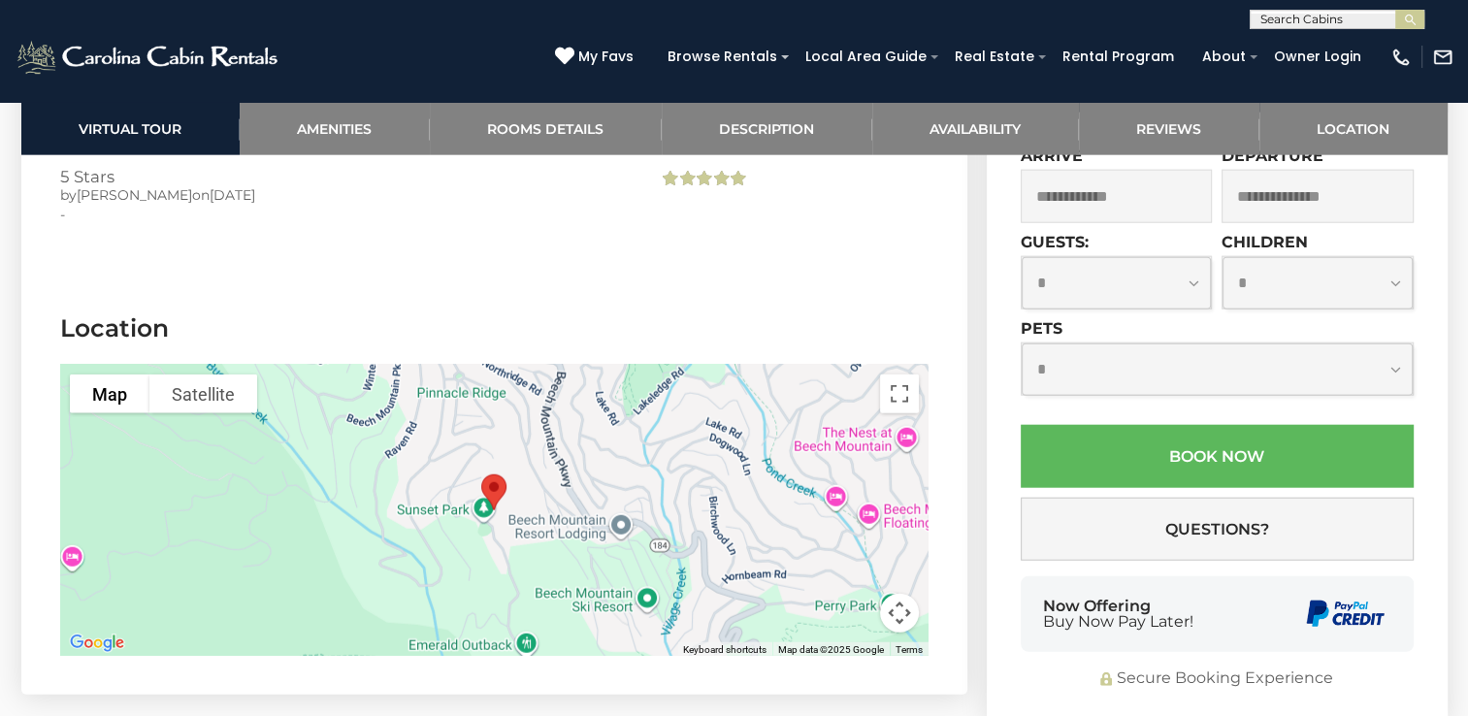
scroll to position [4754, 0]
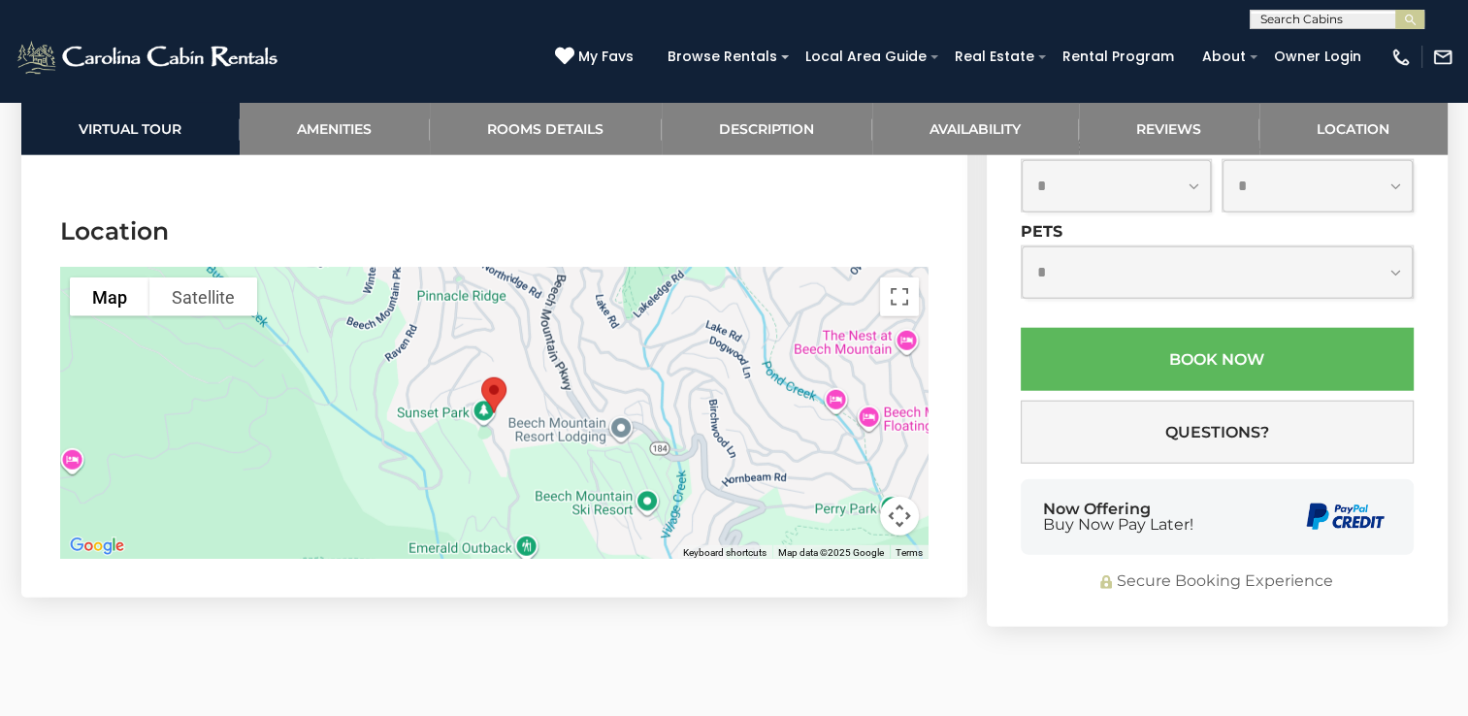
click at [893, 512] on button "Map camera controls" at bounding box center [899, 516] width 39 height 39
click at [892, 510] on button "Map camera controls" at bounding box center [899, 516] width 39 height 39
drag, startPoint x: 904, startPoint y: 295, endPoint x: 909, endPoint y: 367, distance: 72.0
click at [905, 295] on button "Toggle fullscreen view" at bounding box center [899, 296] width 39 height 39
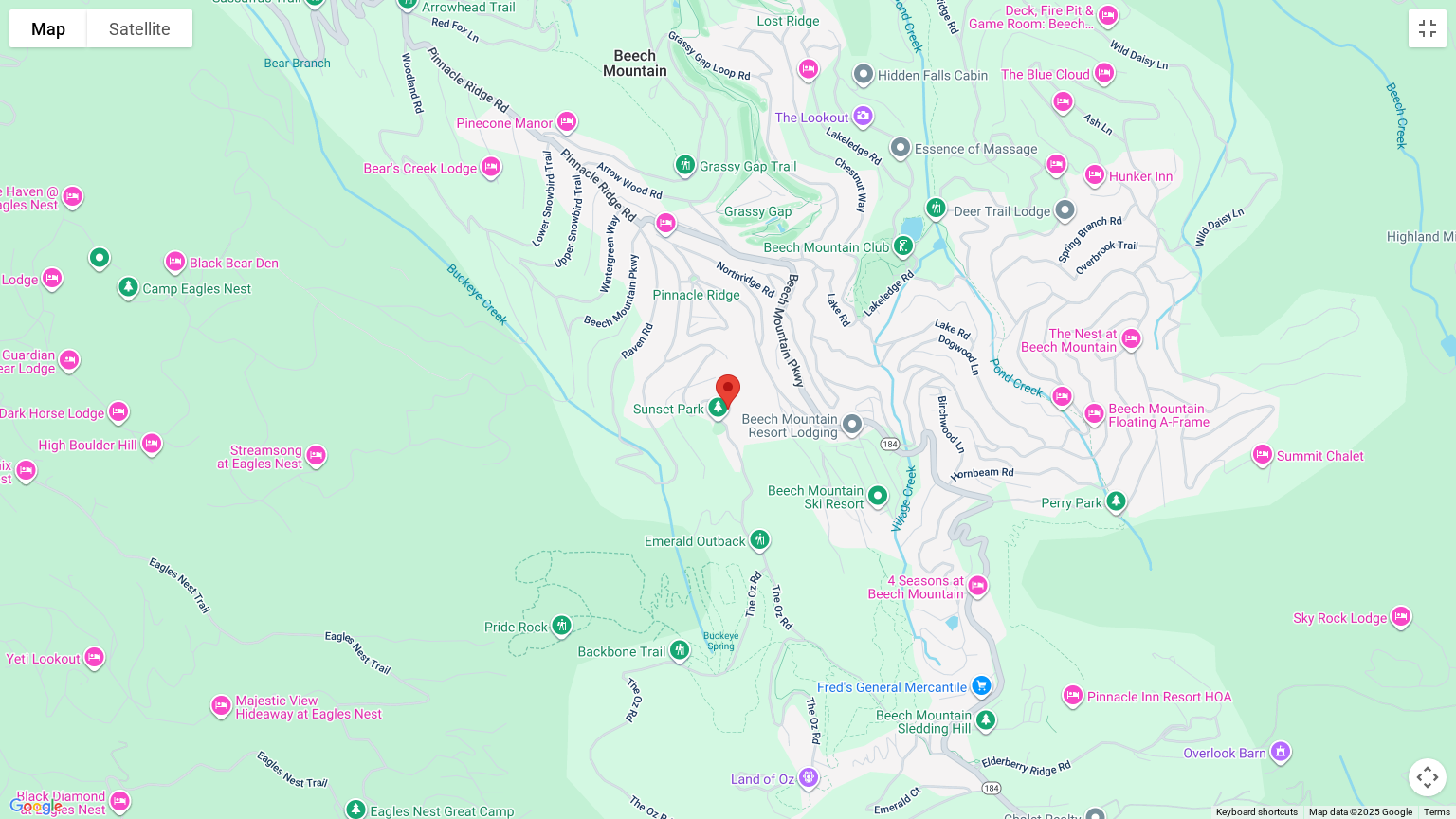
click at [1426, 699] on button "Map camera controls" at bounding box center [1428, 777] width 38 height 38
click at [1388, 693] on button "Zoom in" at bounding box center [1380, 682] width 38 height 38
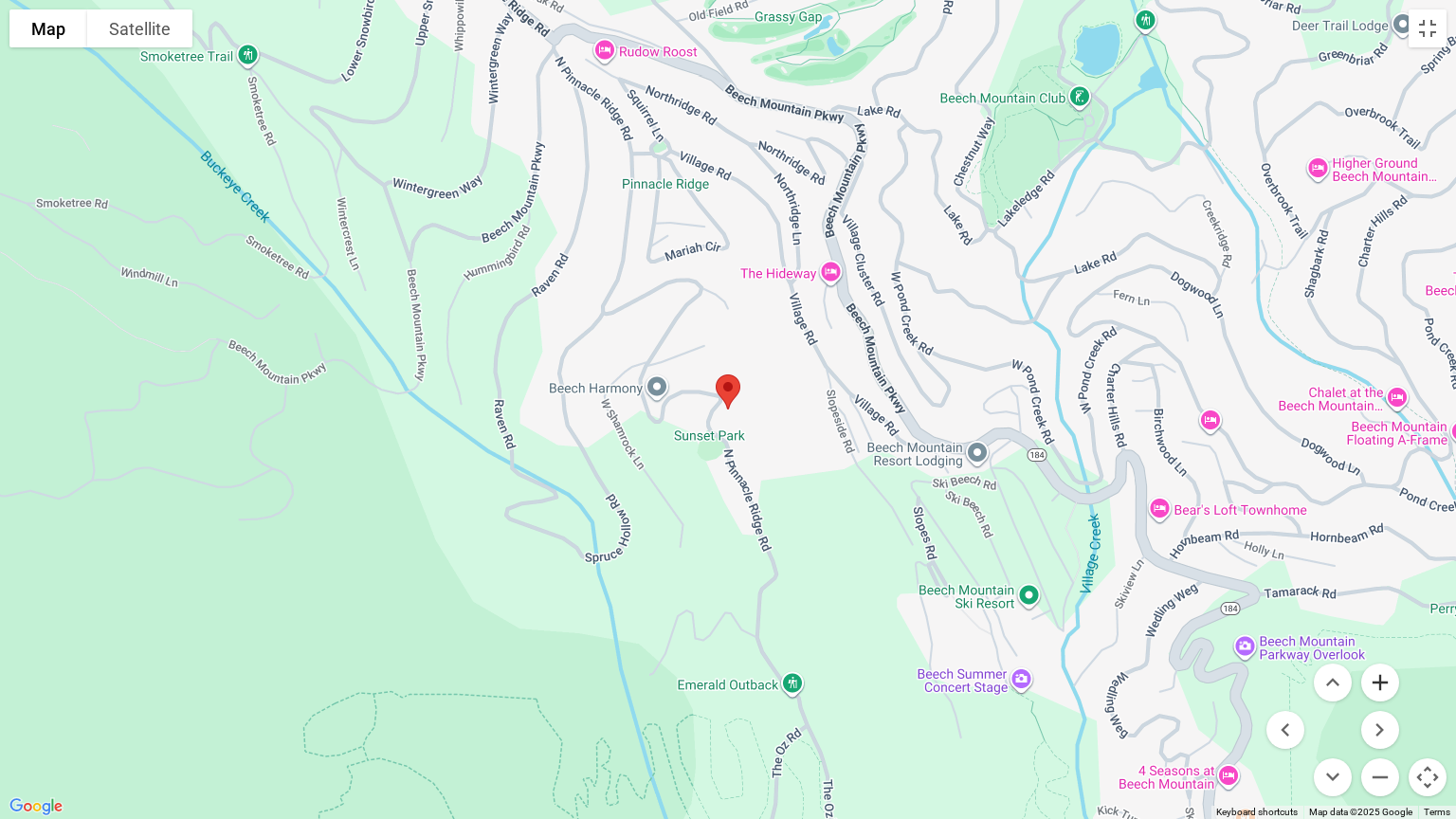
click at [1388, 693] on button "Zoom in" at bounding box center [1380, 682] width 38 height 38
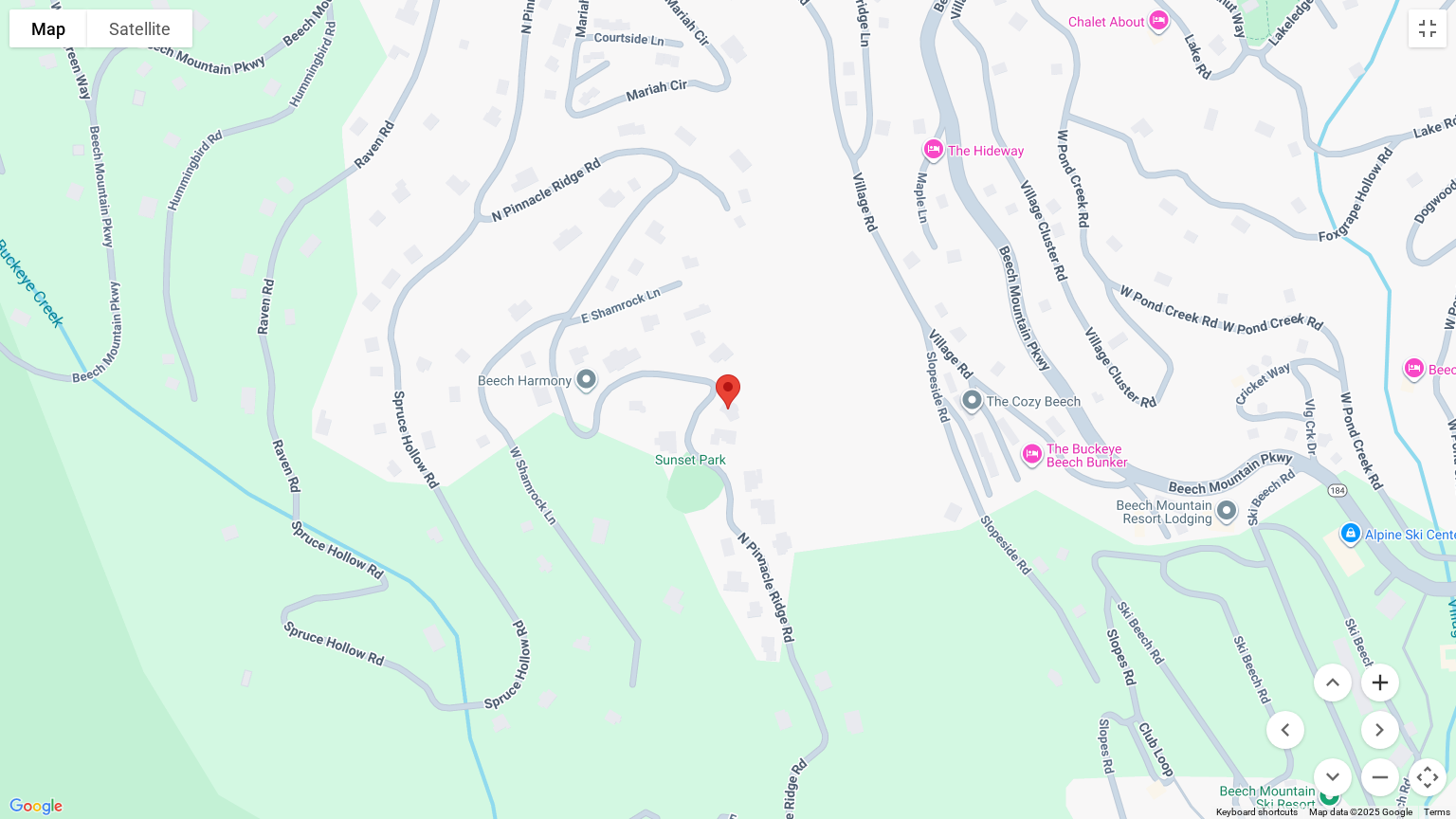
click at [1388, 693] on button "Zoom in" at bounding box center [1380, 682] width 38 height 38
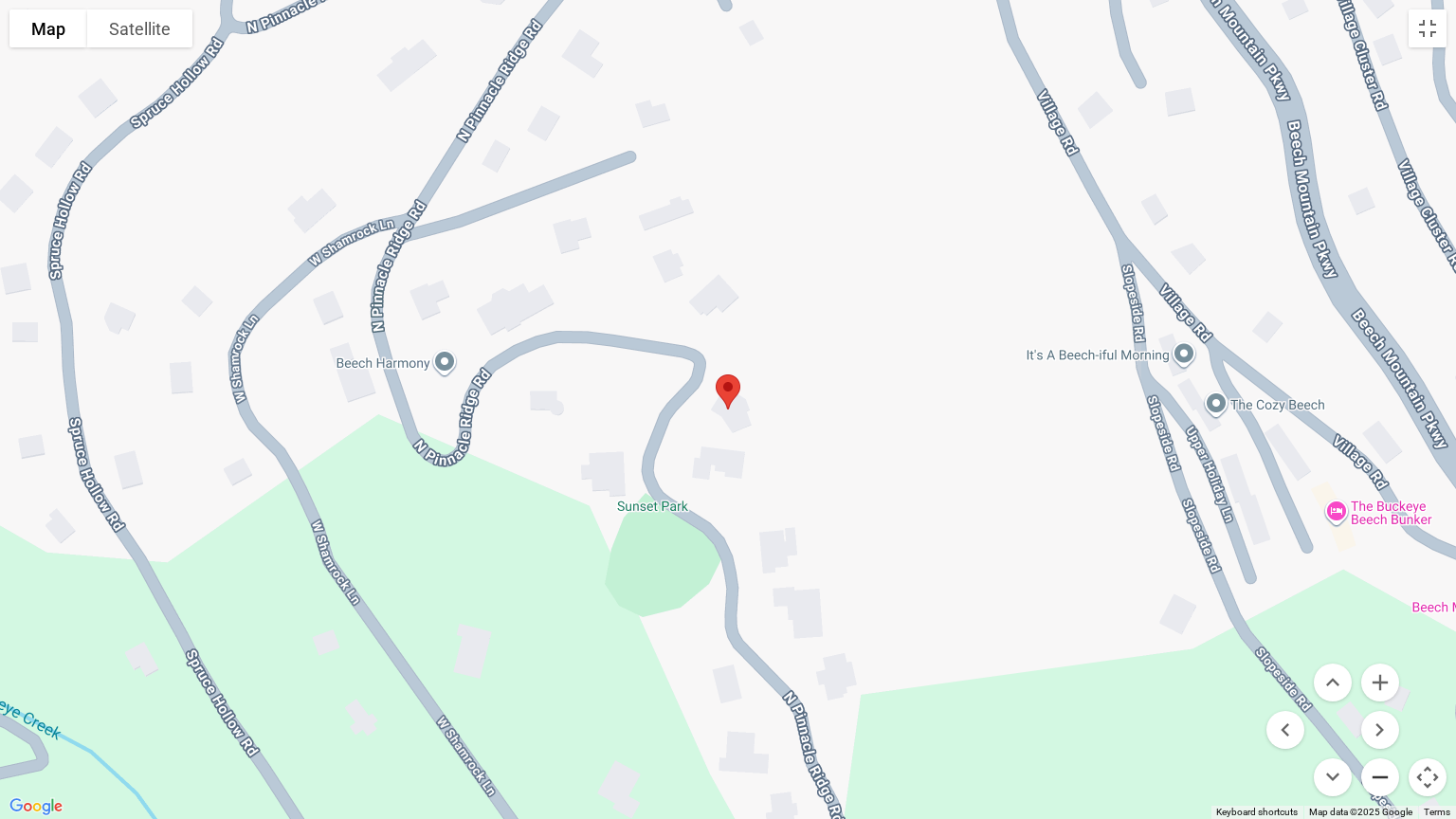
click at [1381, 699] on button "Zoom out" at bounding box center [1380, 777] width 38 height 38
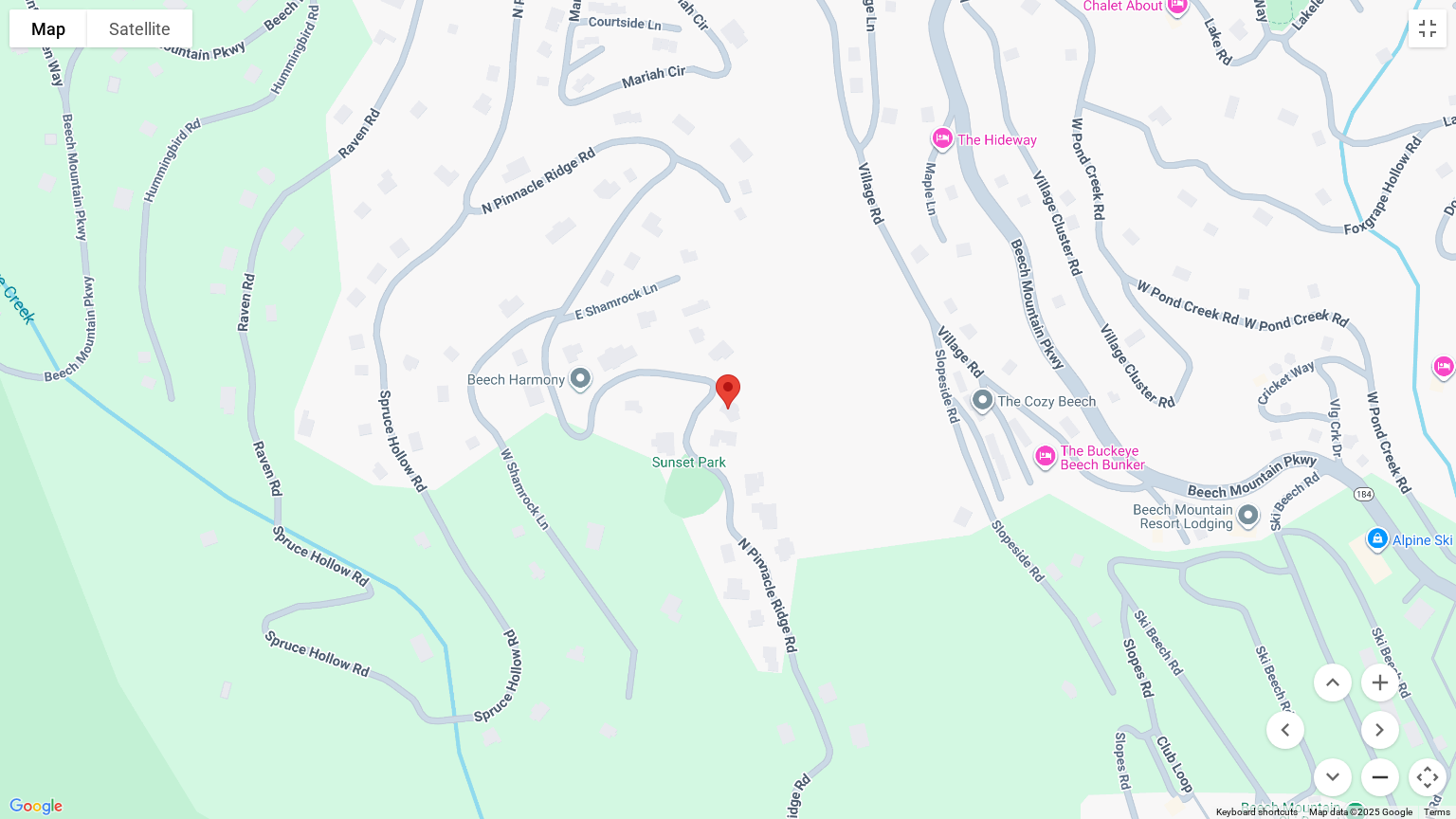
click at [1381, 699] on button "Zoom out" at bounding box center [1380, 777] width 38 height 38
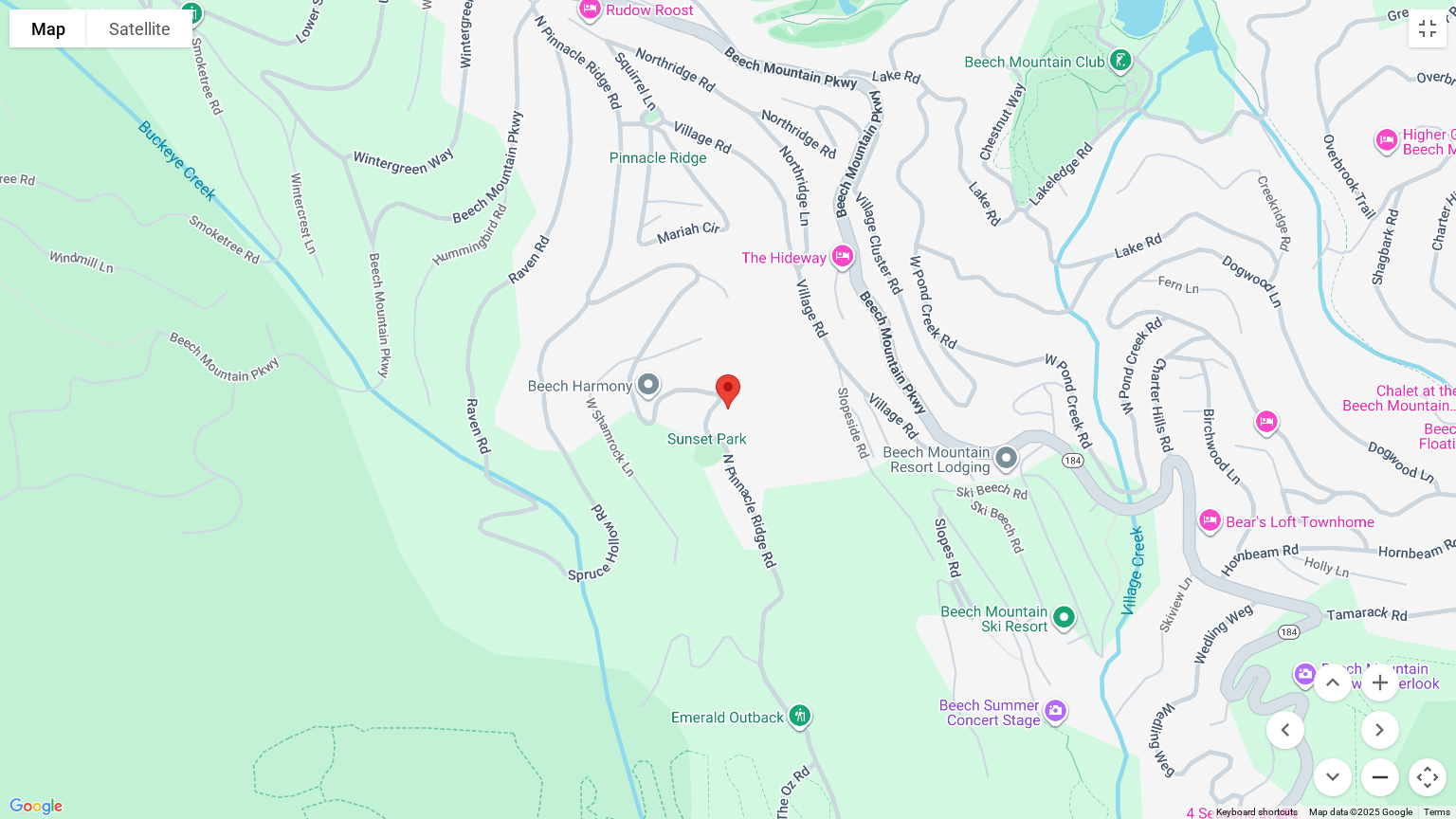
click at [1381, 699] on button "Zoom out" at bounding box center [1380, 777] width 38 height 38
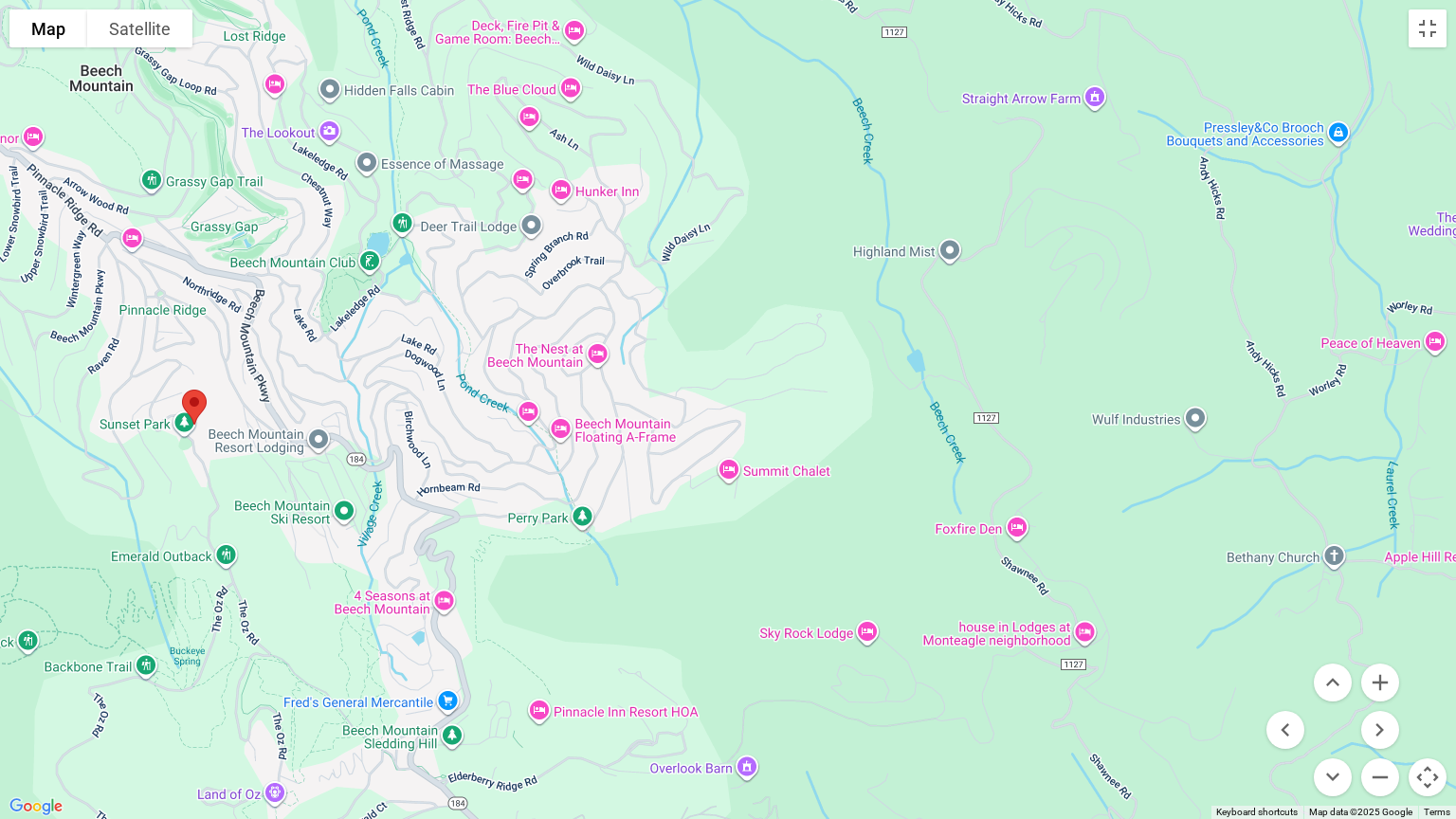
drag, startPoint x: 1007, startPoint y: 400, endPoint x: 455, endPoint y: 375, distance: 552.6
click at [455, 375] on div at bounding box center [728, 410] width 1456 height 819
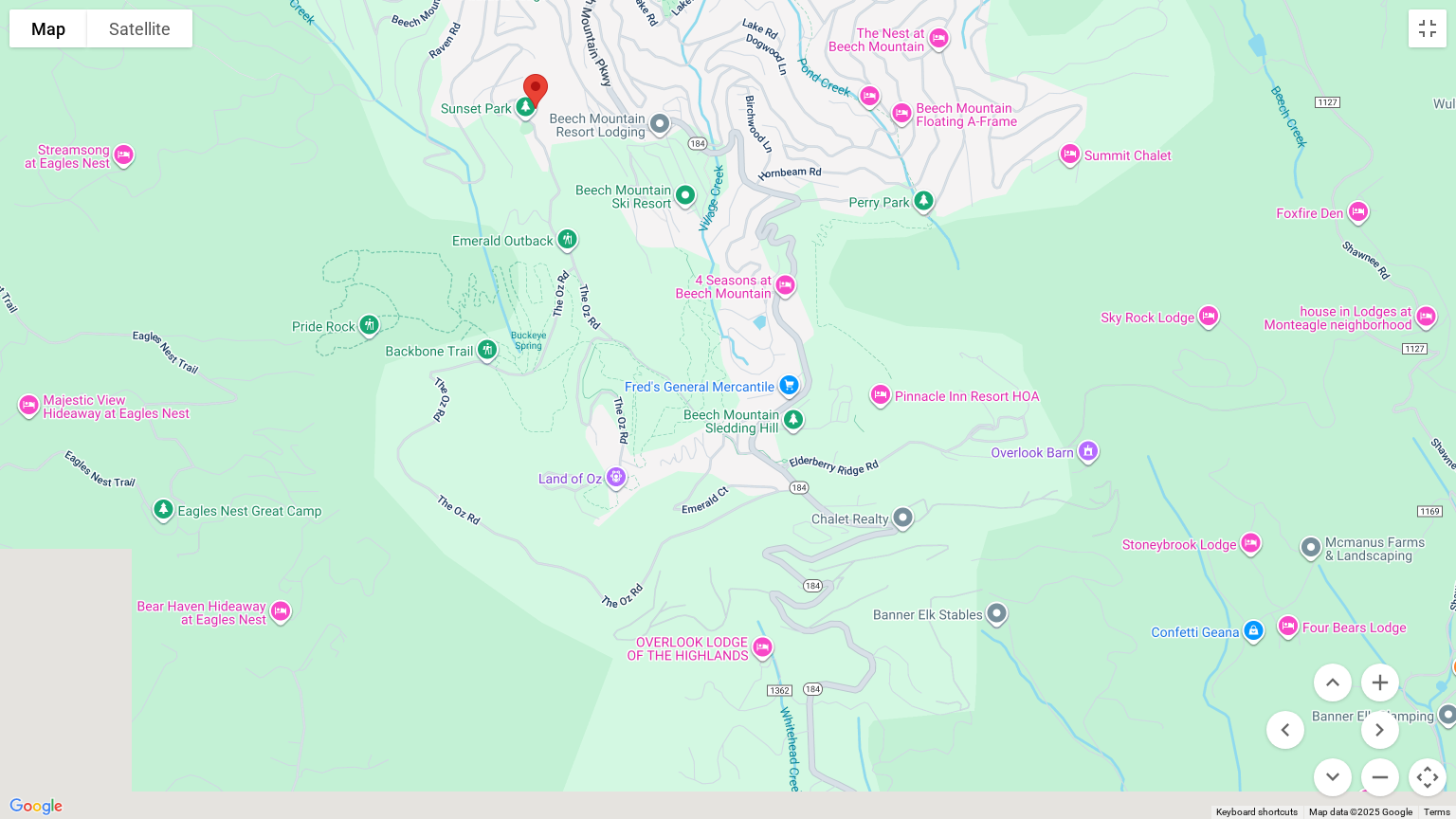
drag, startPoint x: 556, startPoint y: 563, endPoint x: 933, endPoint y: 254, distance: 487.5
click at [935, 258] on div at bounding box center [728, 410] width 1456 height 819
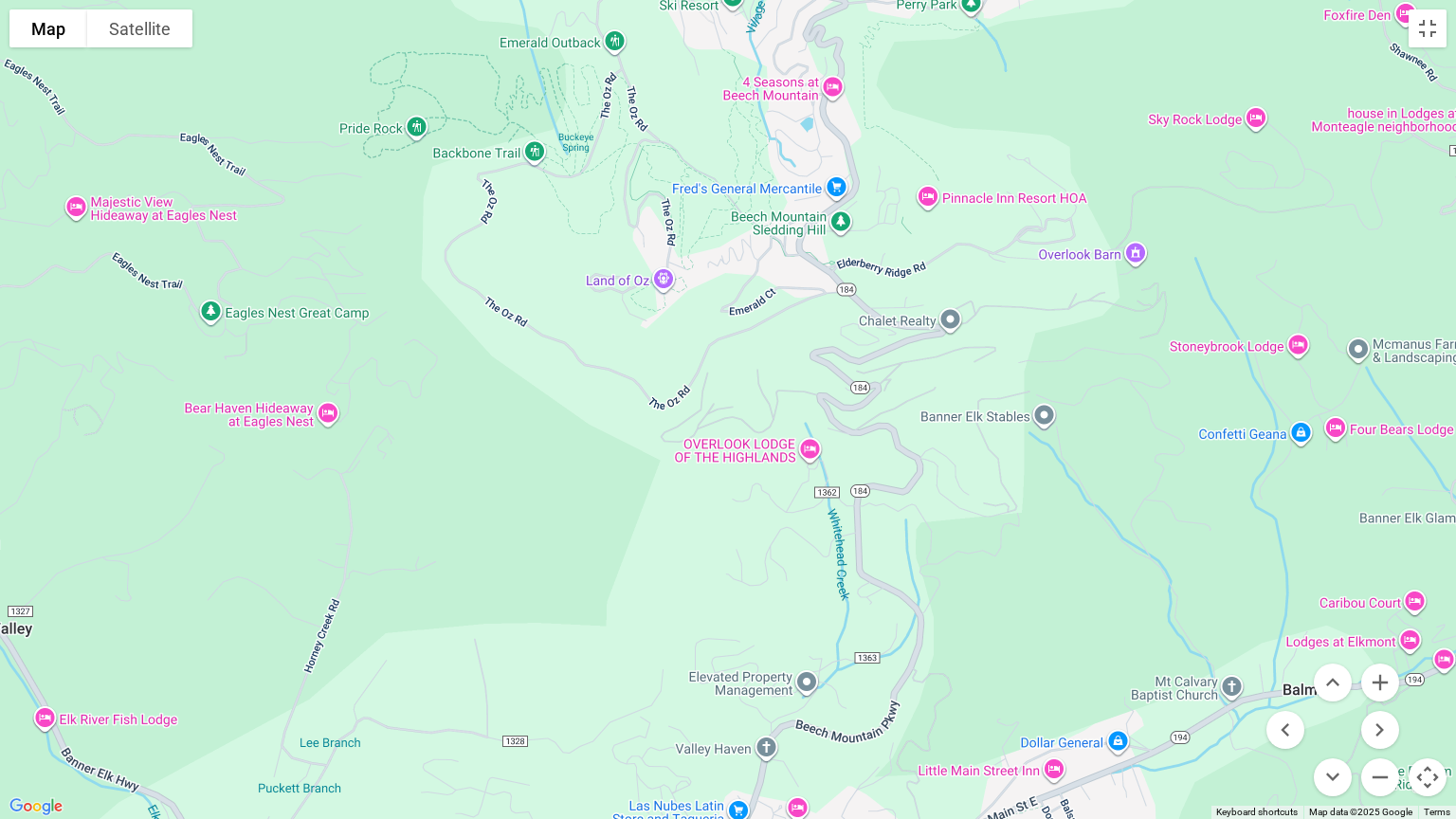
drag, startPoint x: 918, startPoint y: 280, endPoint x: 571, endPoint y: 367, distance: 357.7
click at [571, 367] on div at bounding box center [728, 410] width 1456 height 819
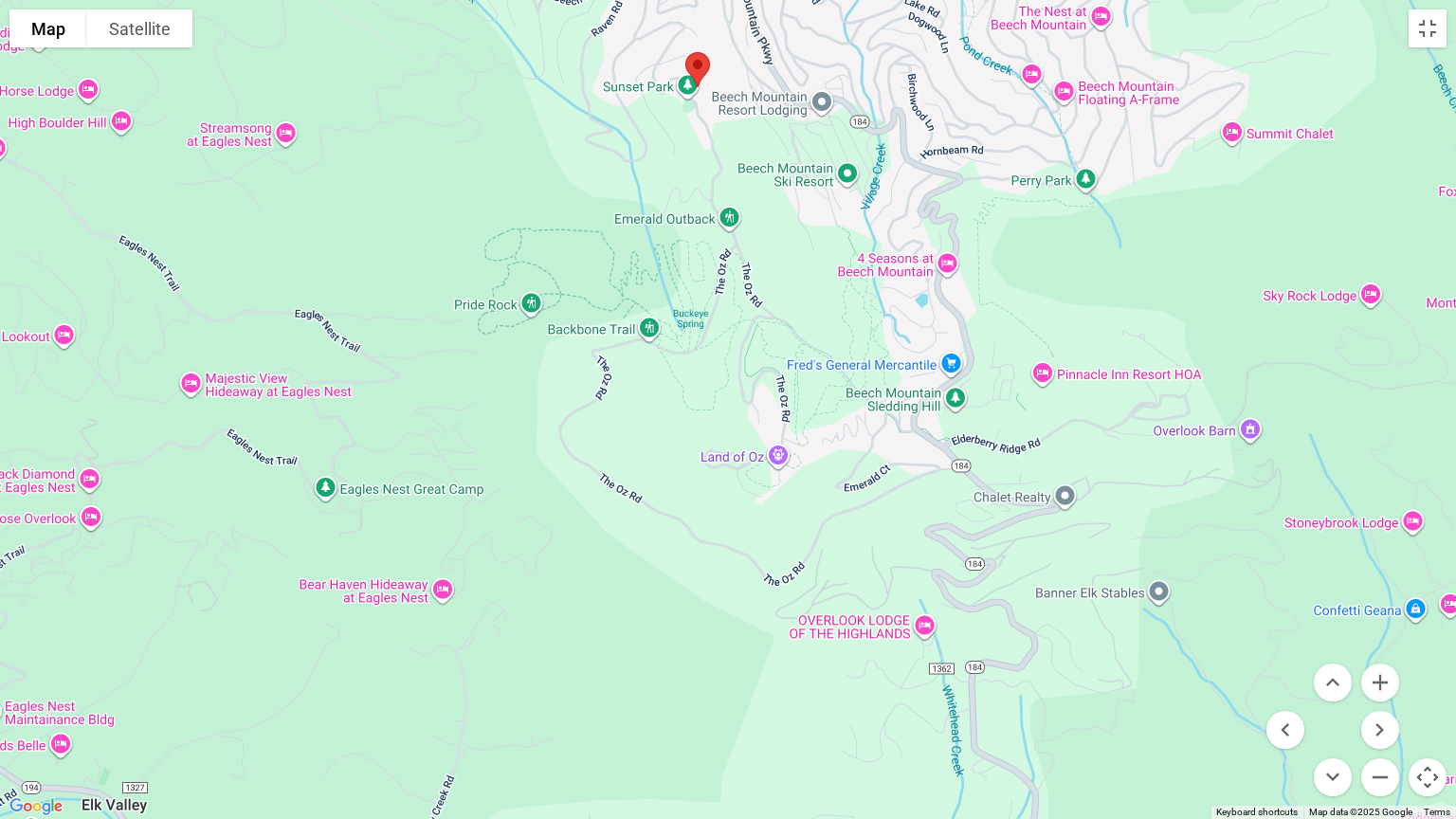
drag, startPoint x: 571, startPoint y: 367, endPoint x: 717, endPoint y: 575, distance: 254.1
click at [717, 575] on div at bounding box center [728, 410] width 1456 height 819
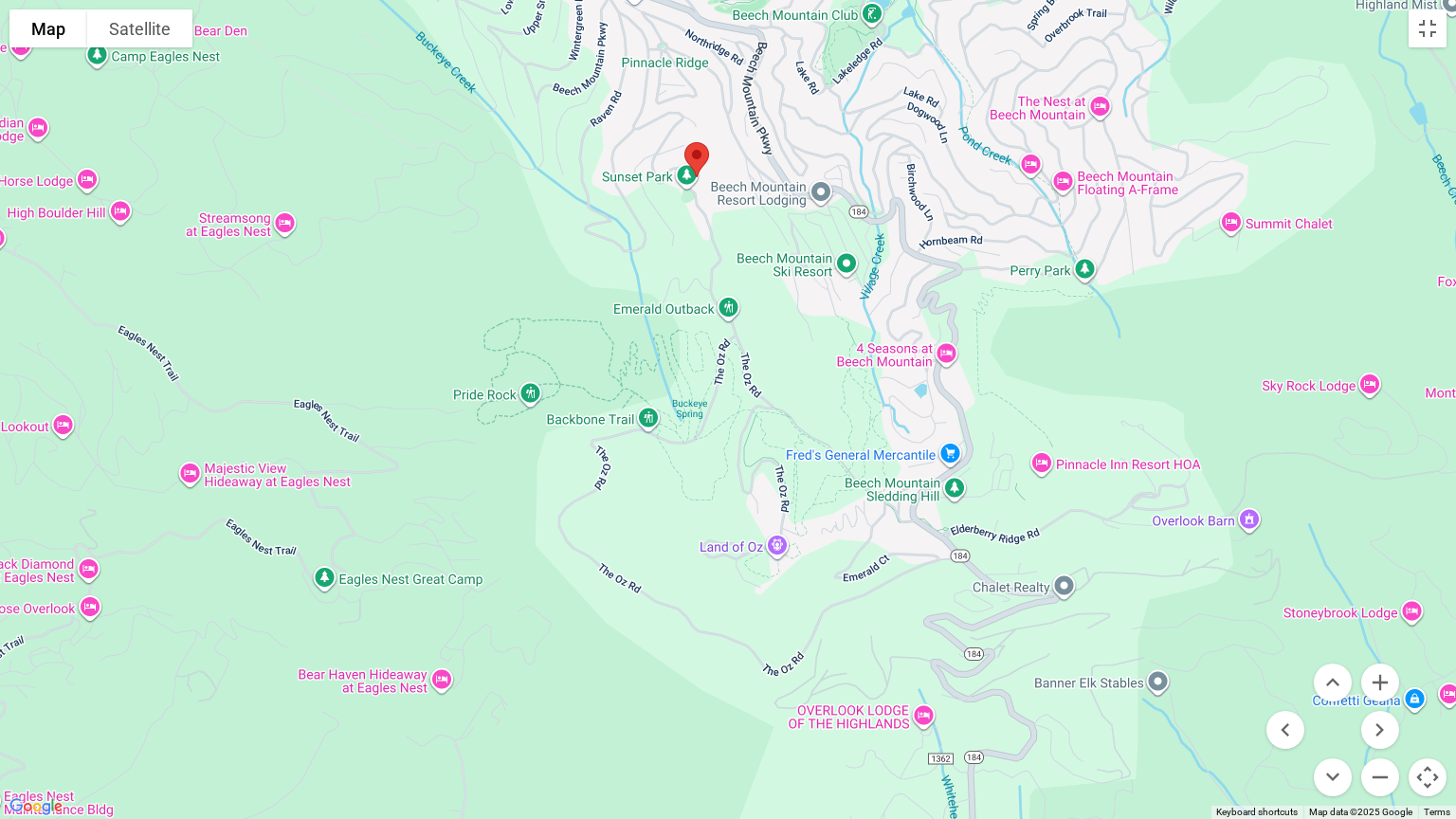
drag, startPoint x: 706, startPoint y: 412, endPoint x: 700, endPoint y: 611, distance: 199.1
click at [709, 591] on div at bounding box center [728, 410] width 1456 height 819
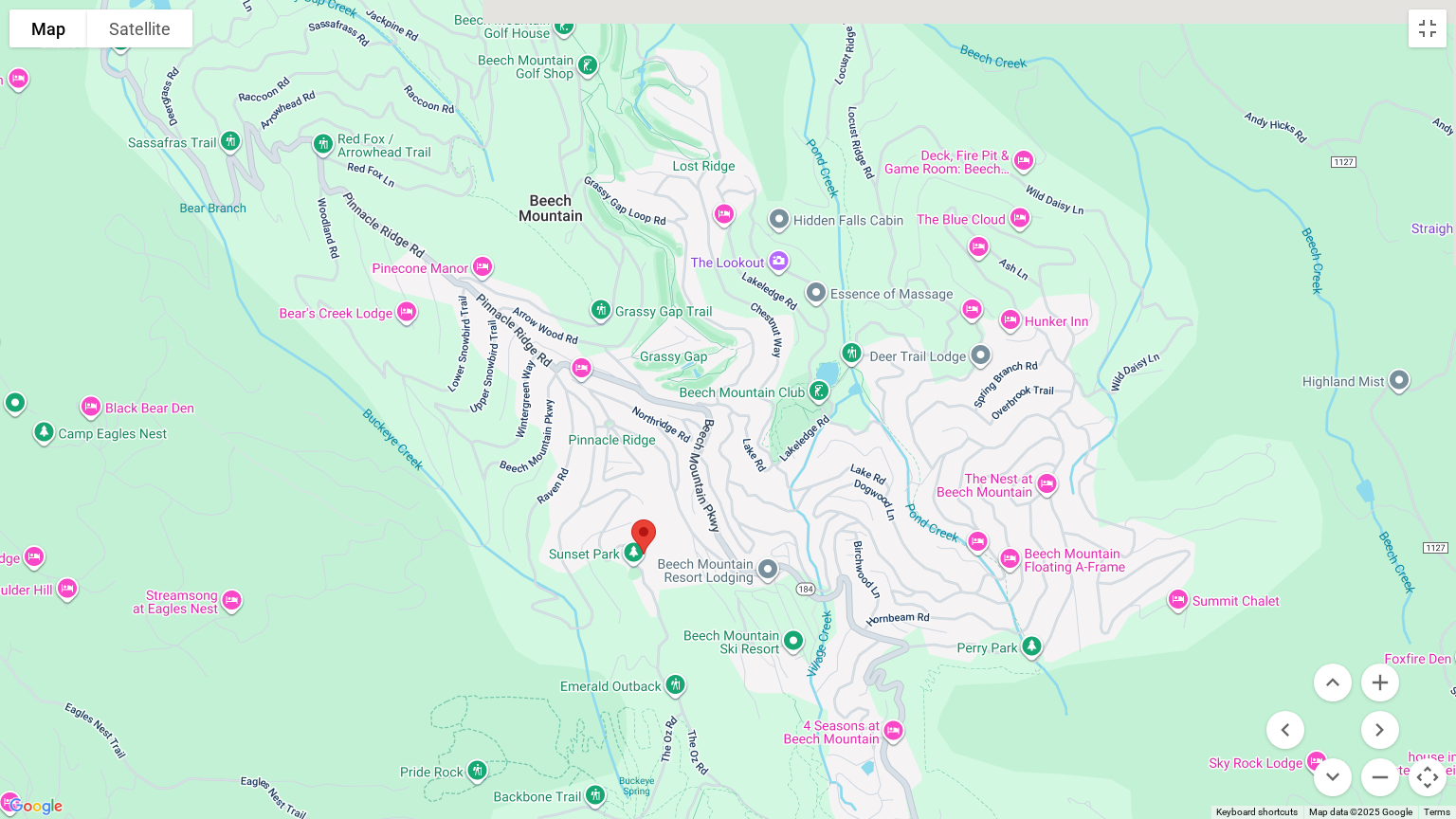
drag, startPoint x: 903, startPoint y: 242, endPoint x: 831, endPoint y: 460, distance: 229.6
click at [831, 460] on div at bounding box center [728, 410] width 1456 height 819
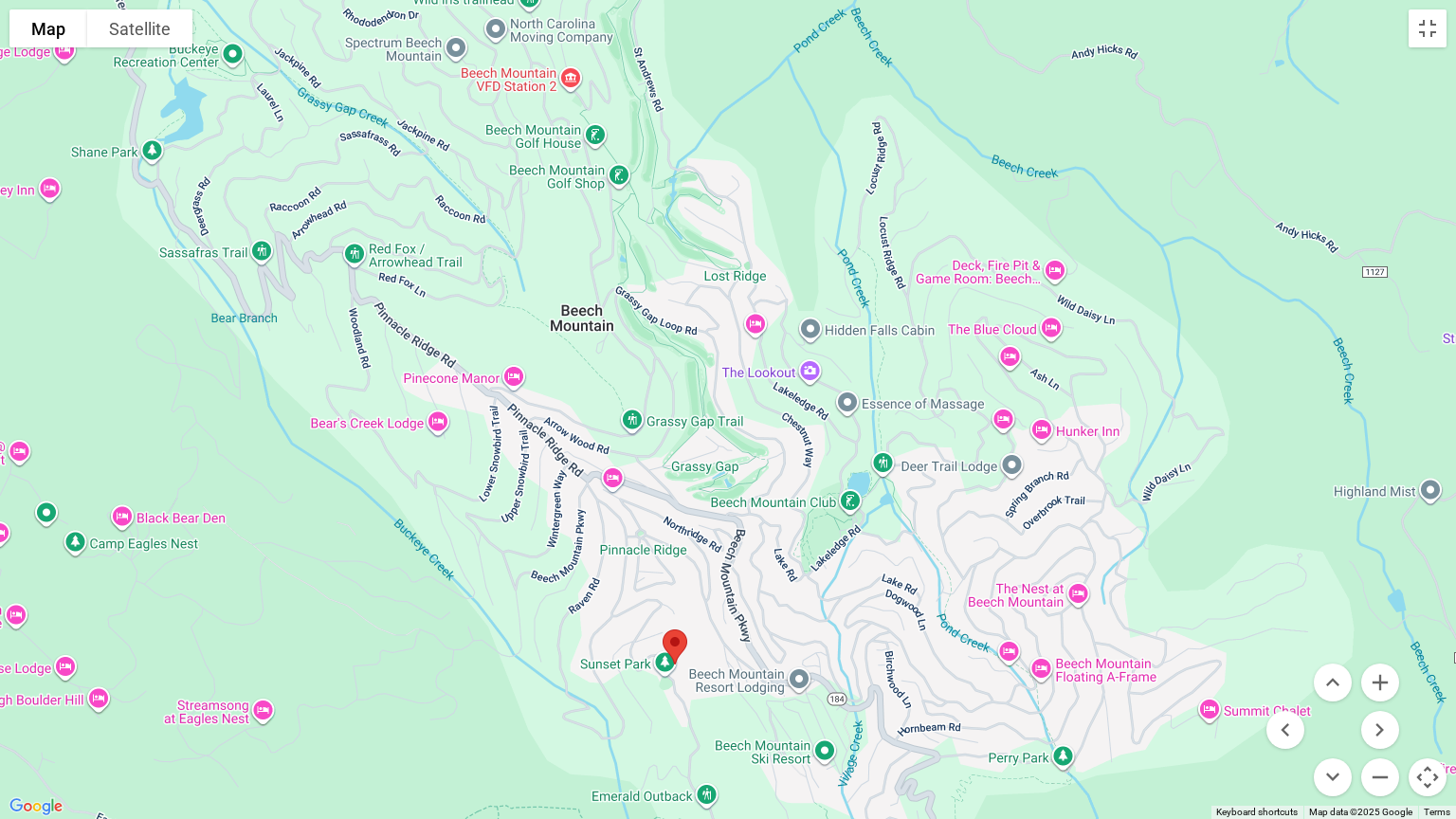
drag, startPoint x: 949, startPoint y: 279, endPoint x: 1026, endPoint y: 366, distance: 116.2
click at [1026, 366] on div at bounding box center [728, 410] width 1456 height 819
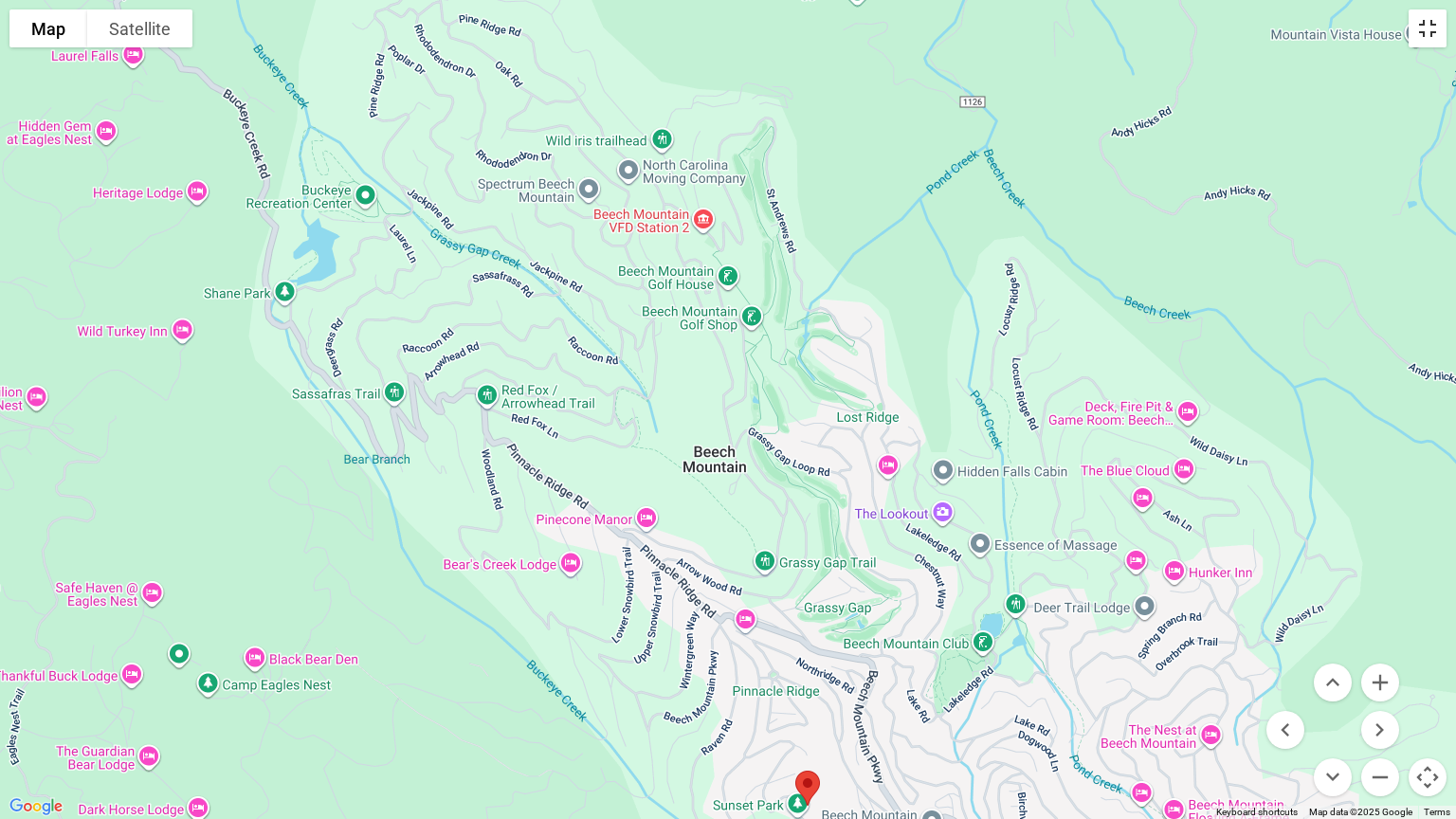
click at [1418, 38] on button "Toggle fullscreen view" at bounding box center [1428, 28] width 38 height 38
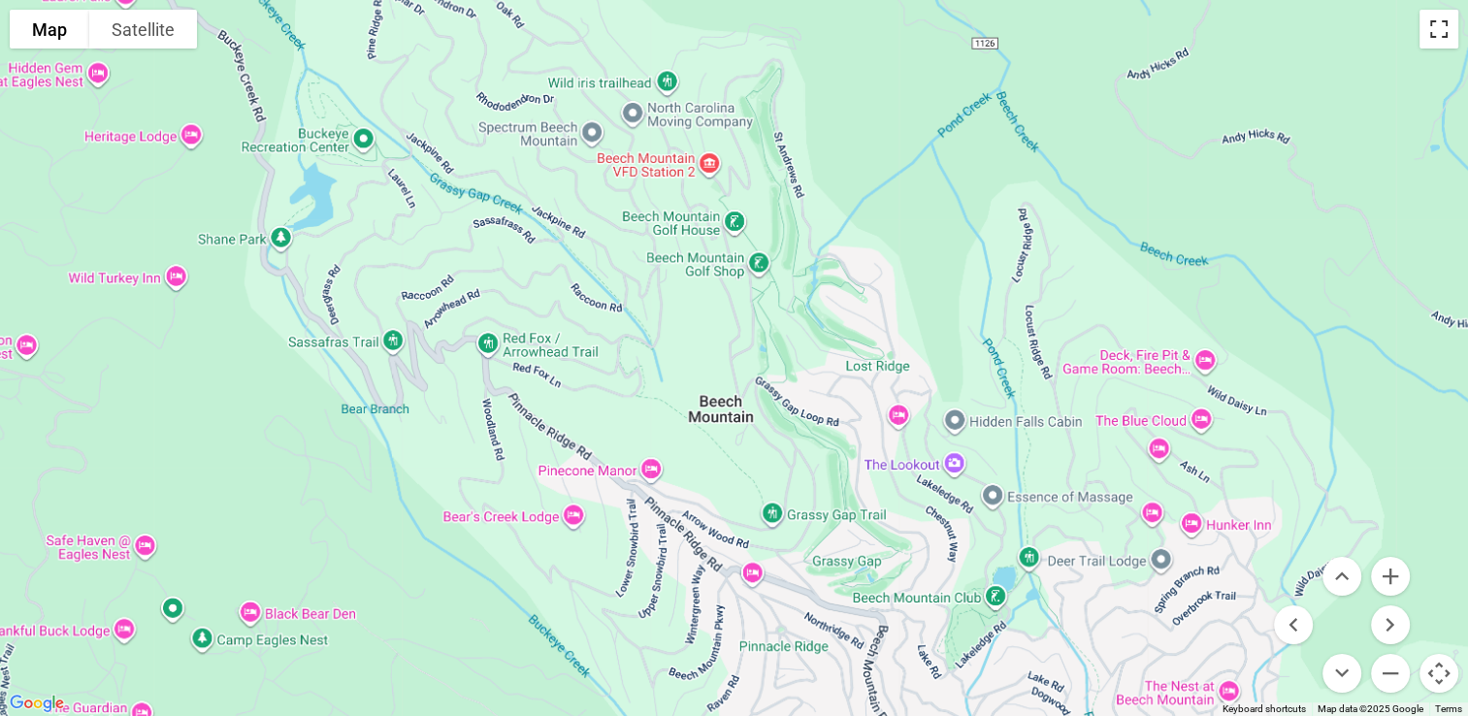
scroll to position [4390, 0]
